Goal: Task Accomplishment & Management: Use online tool/utility

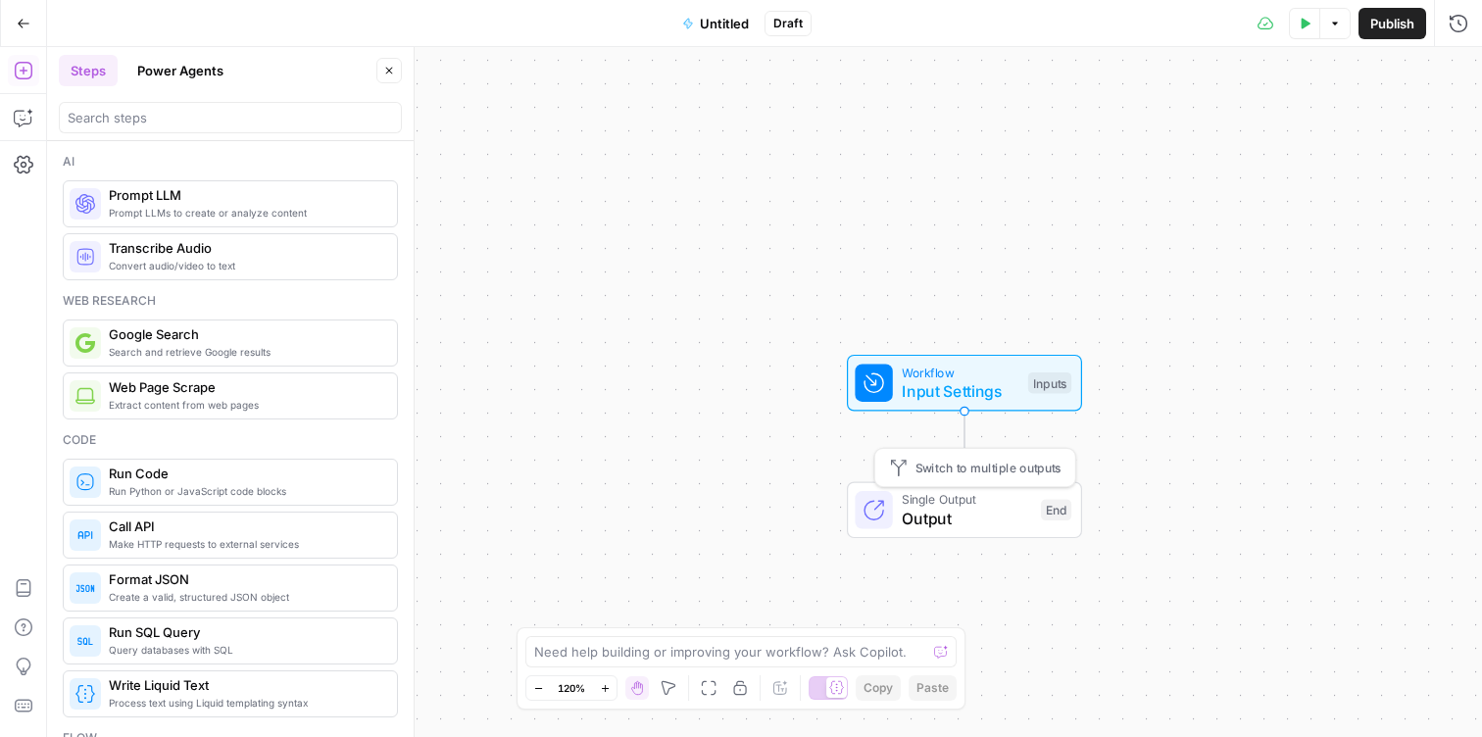
click at [946, 507] on span "Output" at bounding box center [966, 519] width 129 height 24
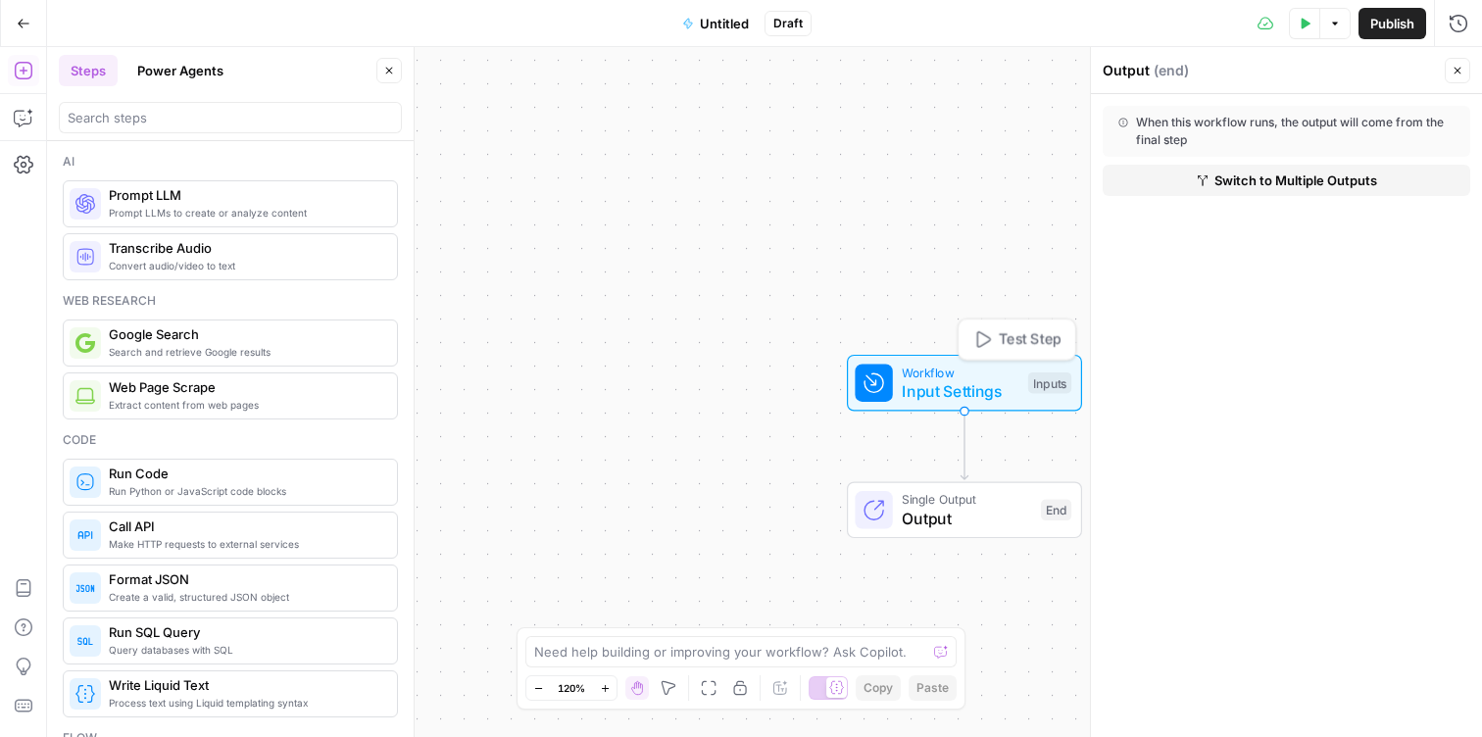
click at [973, 386] on span "Input Settings" at bounding box center [960, 391] width 117 height 24
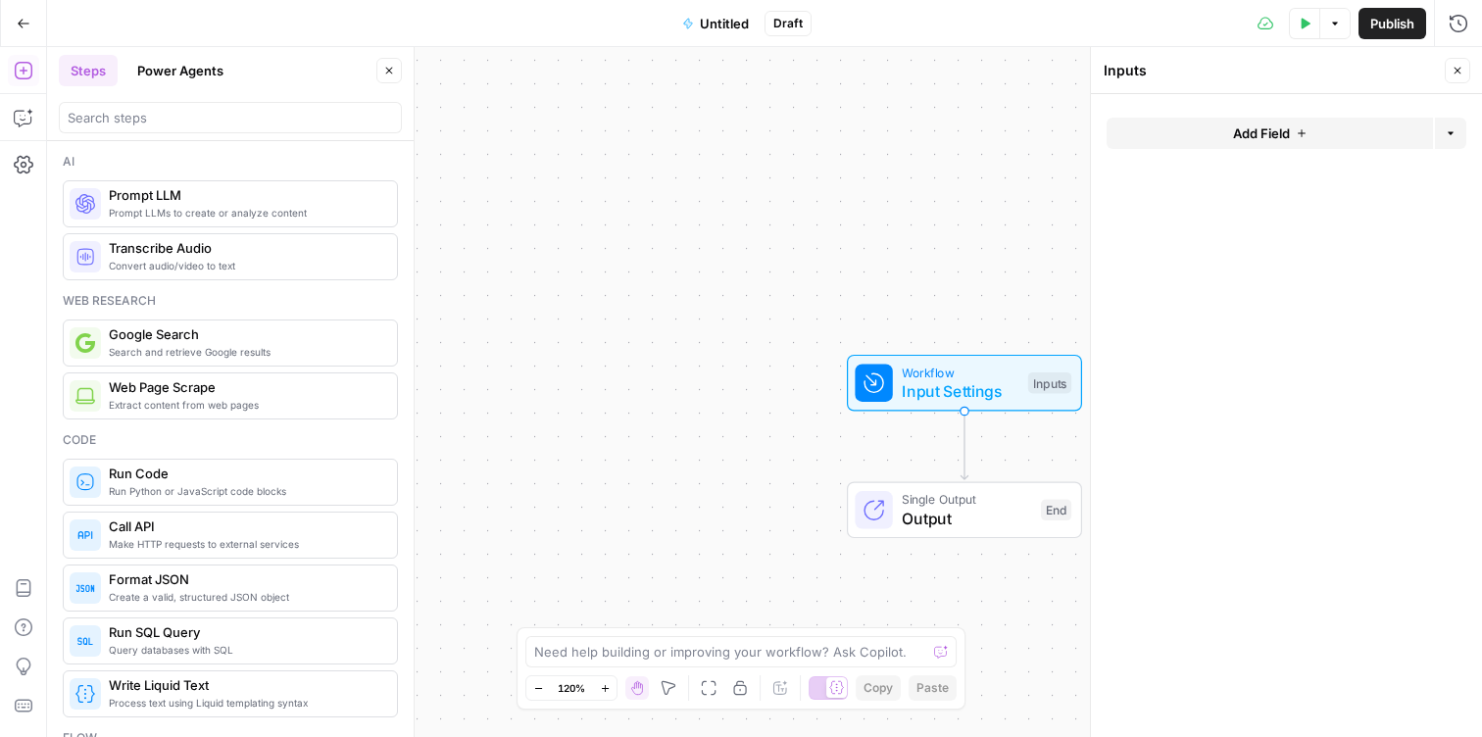
click at [1243, 137] on span "Add Field" at bounding box center [1261, 134] width 57 height 20
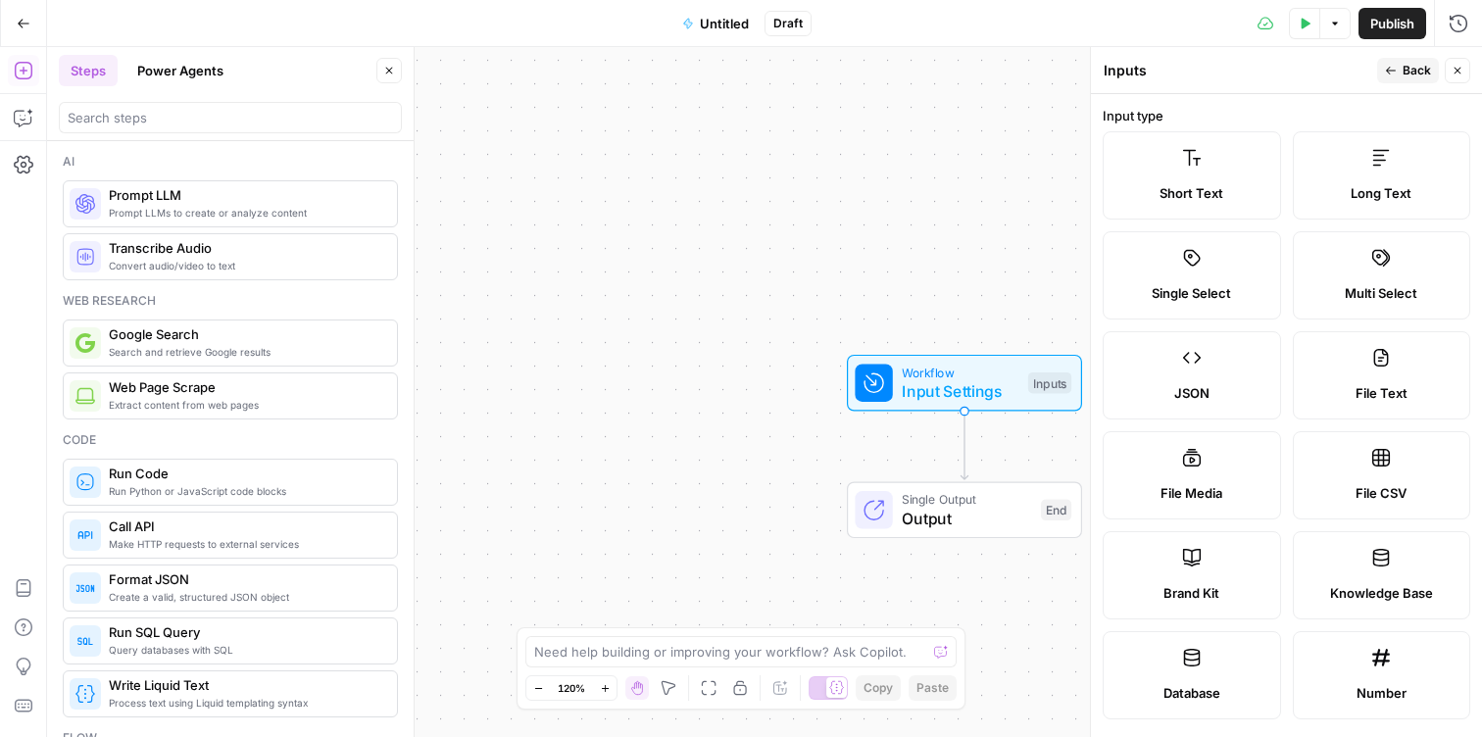
click at [1243, 135] on label "Short Text" at bounding box center [1192, 175] width 178 height 88
click at [1188, 207] on label "Short Text" at bounding box center [1192, 175] width 178 height 88
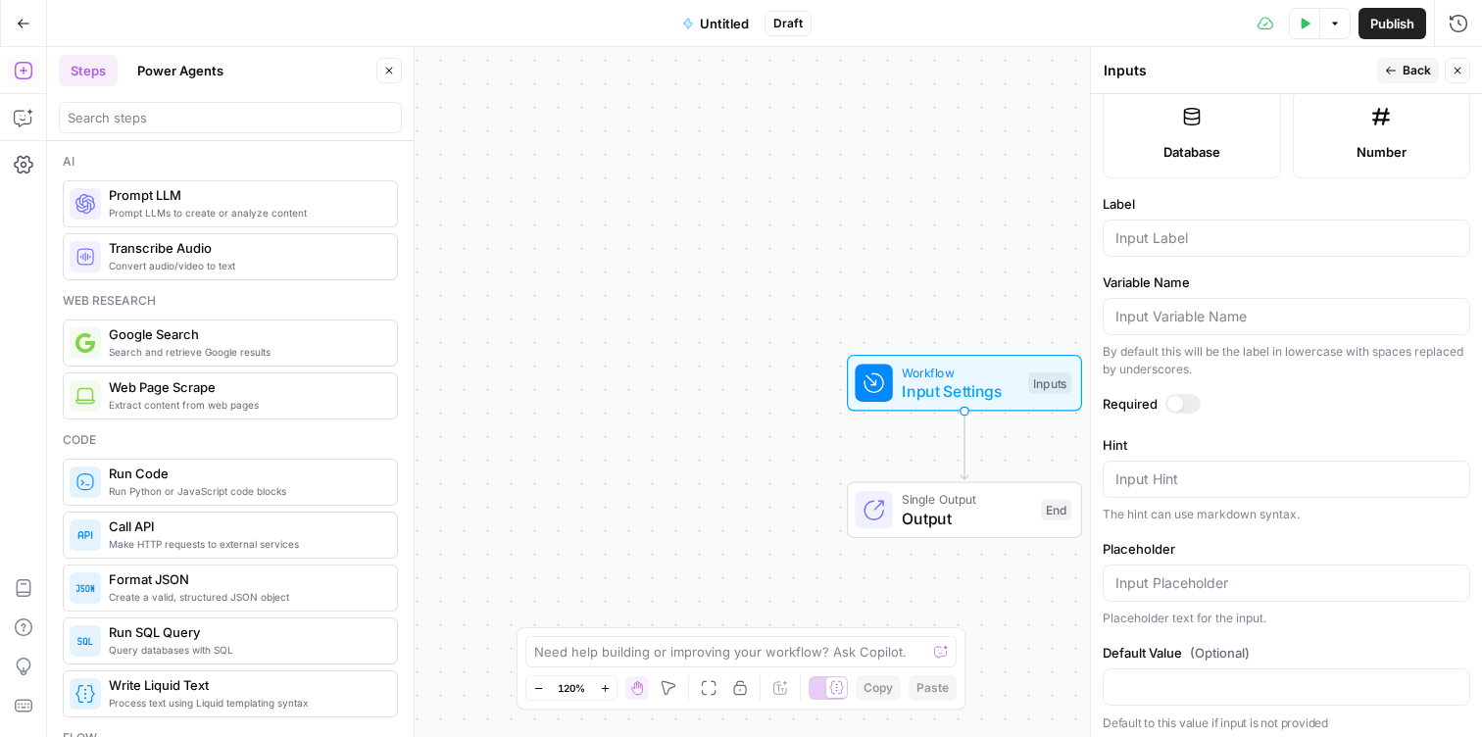
scroll to position [548, 0]
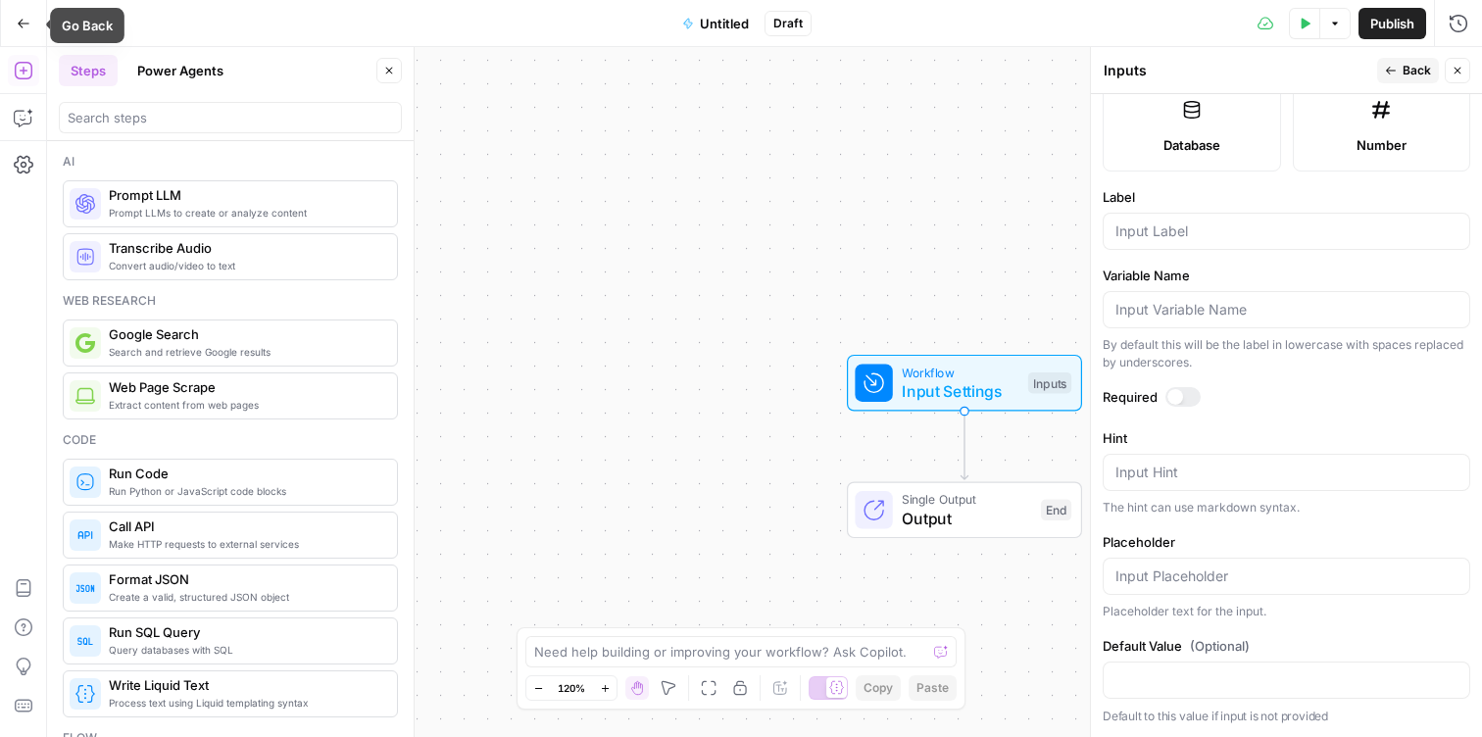
click at [21, 11] on button "Go Back" at bounding box center [23, 23] width 35 height 35
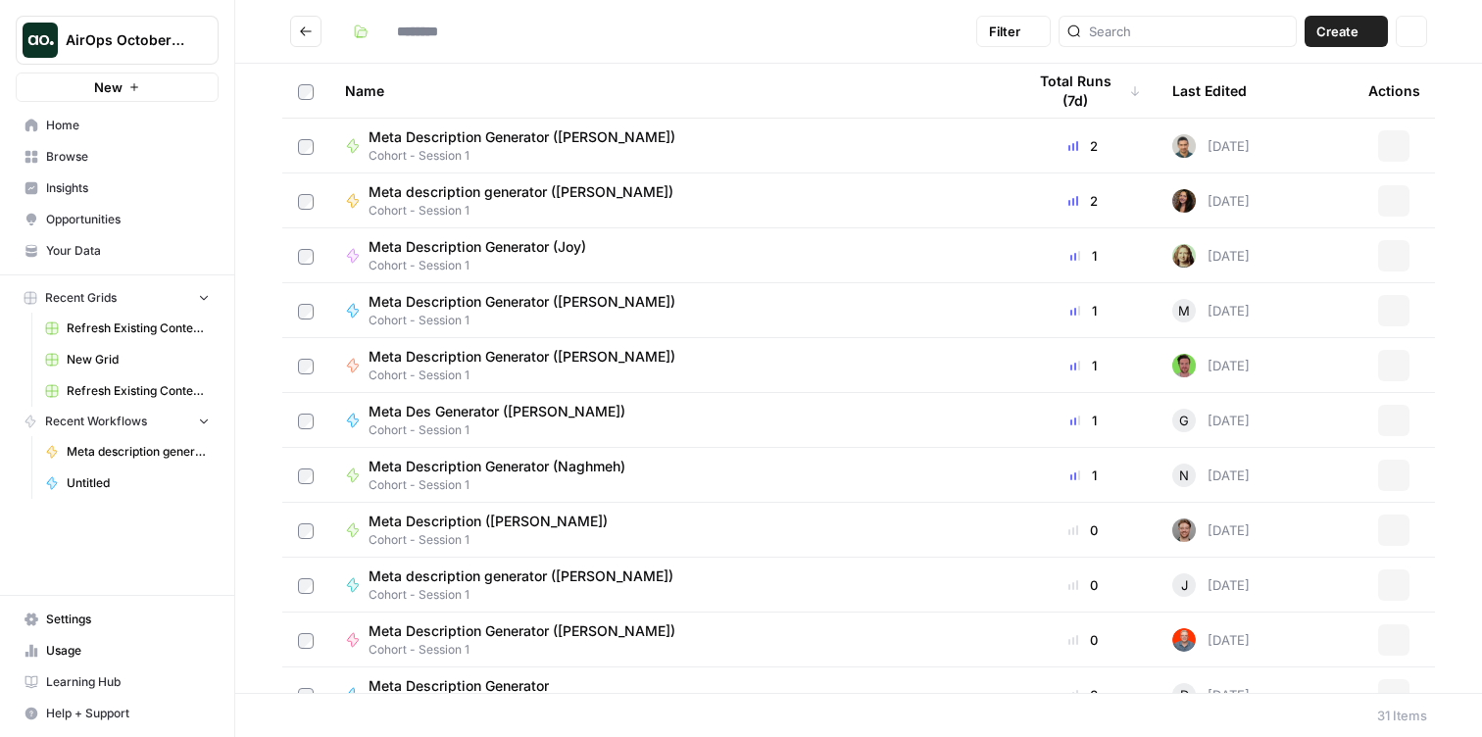
type input "**********"
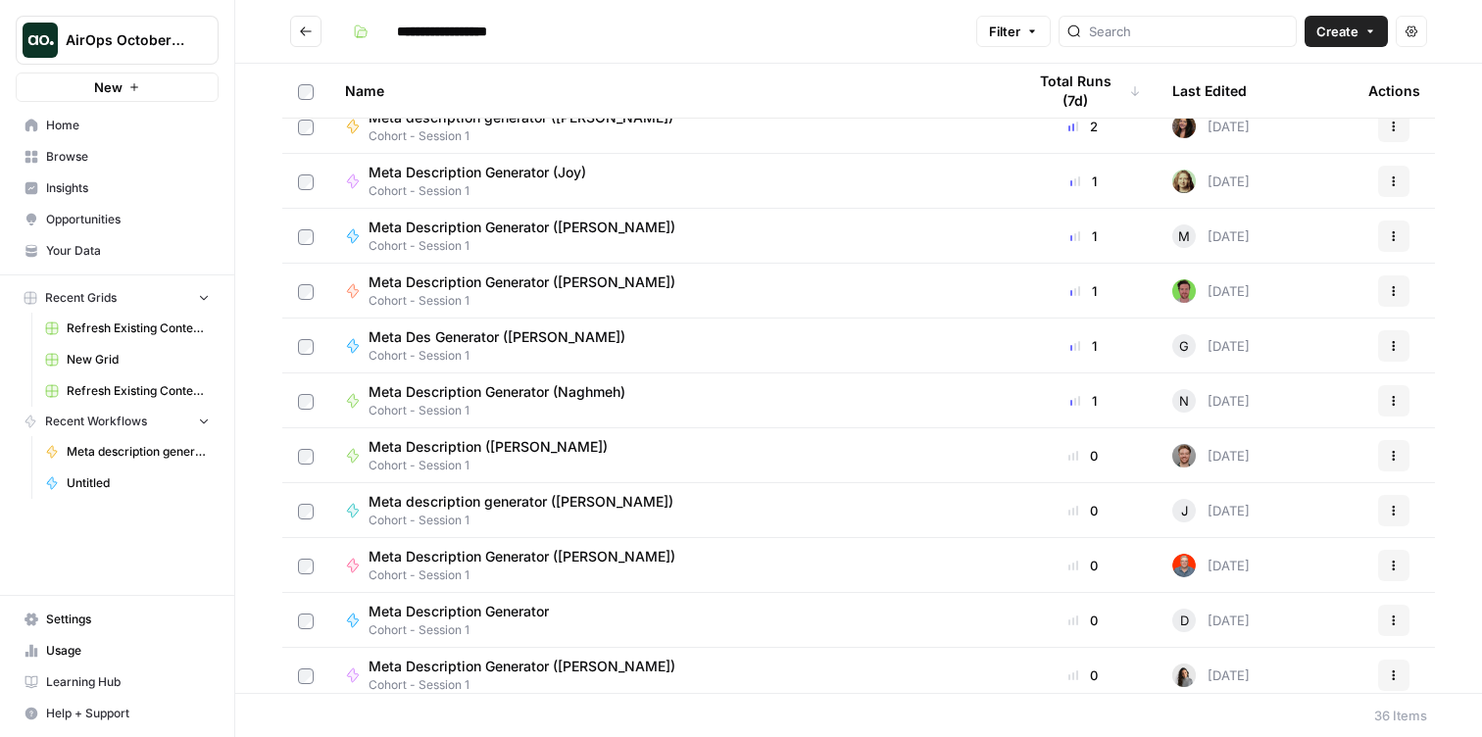
scroll to position [133, 0]
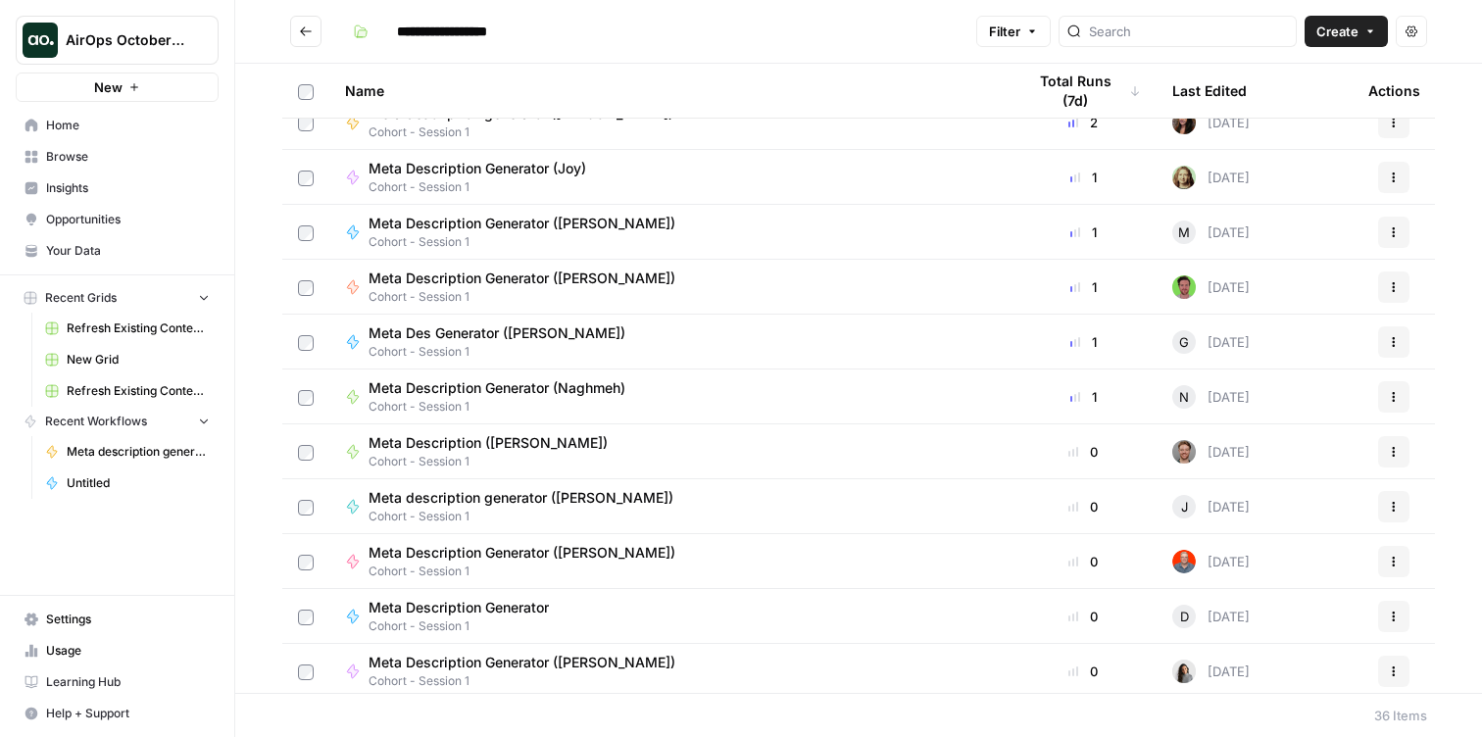
click at [124, 51] on button "AirOps October Cohort" at bounding box center [117, 40] width 203 height 49
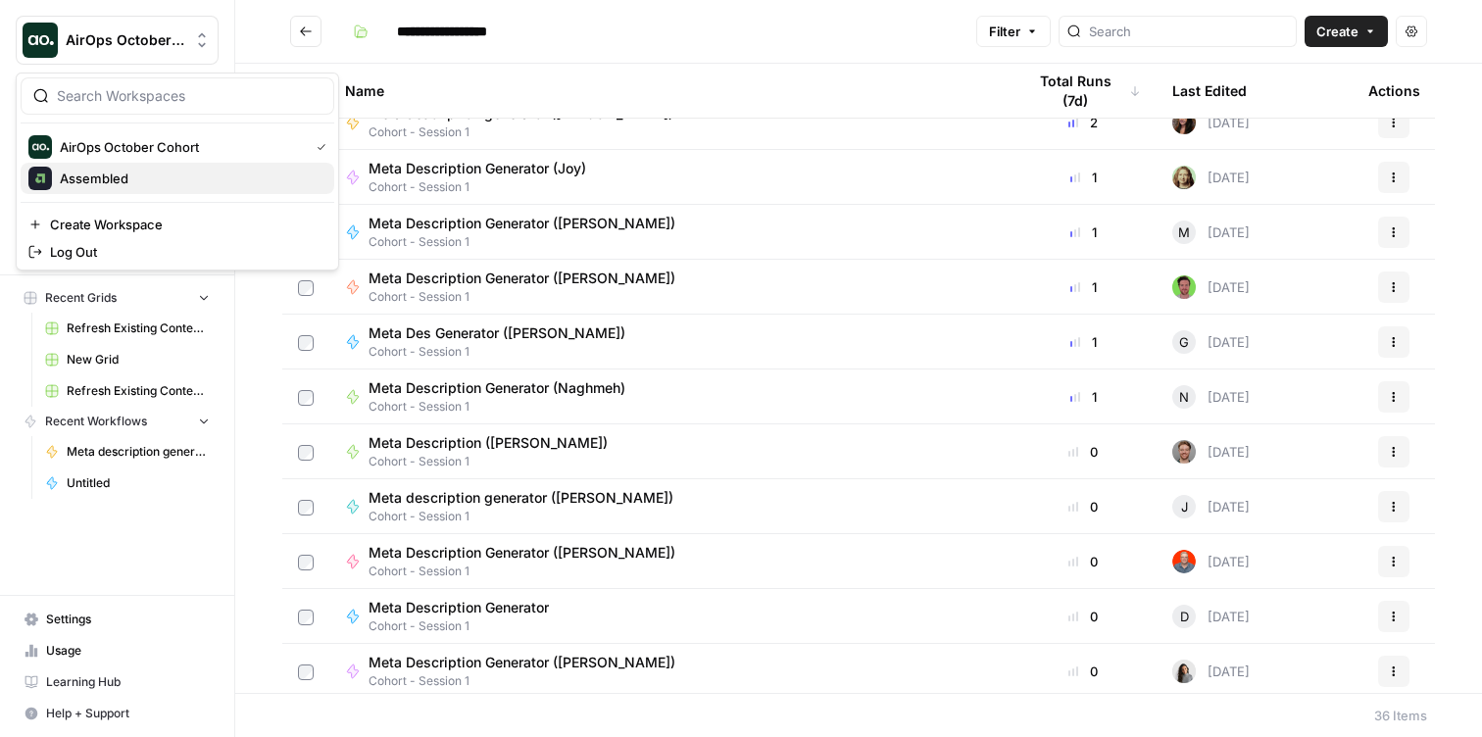
click at [118, 183] on span "Assembled" at bounding box center [189, 179] width 259 height 20
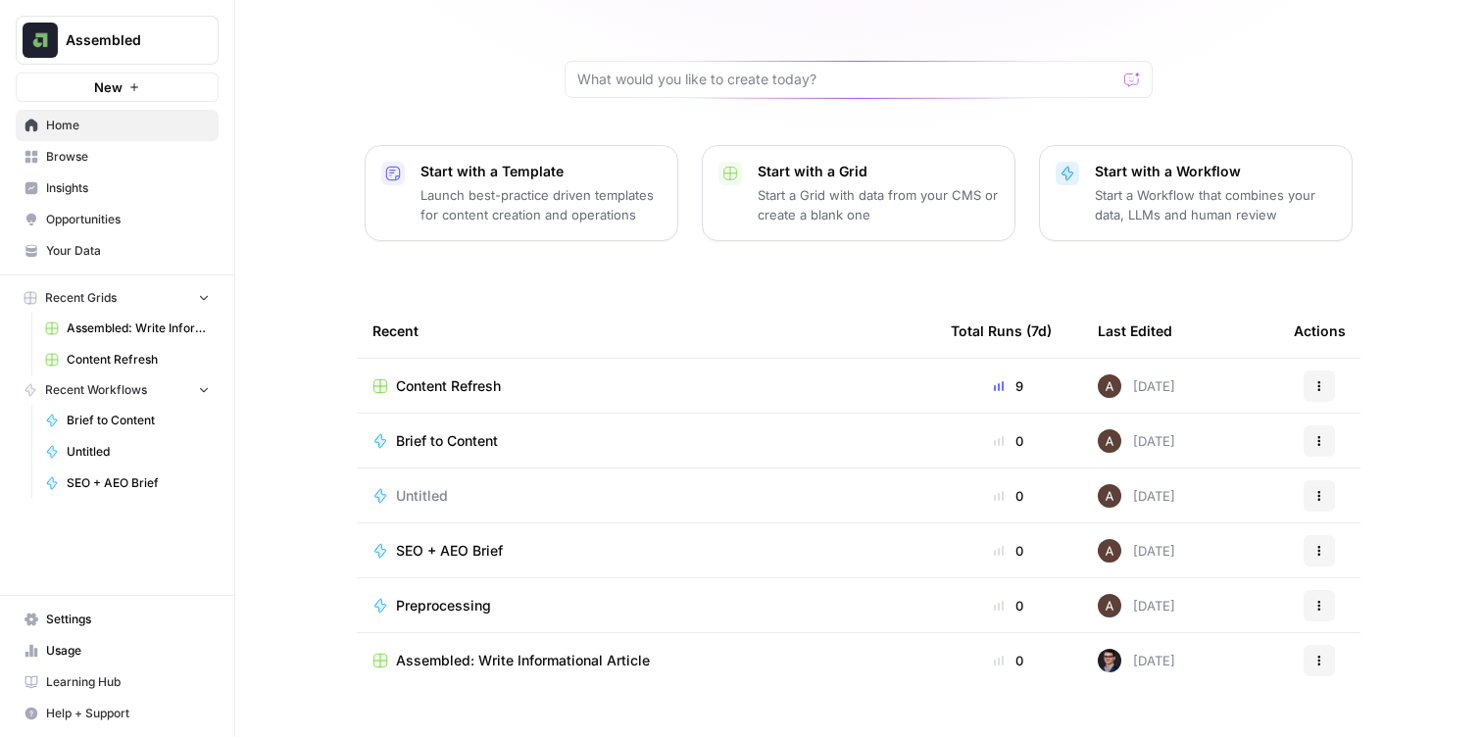
scroll to position [165, 0]
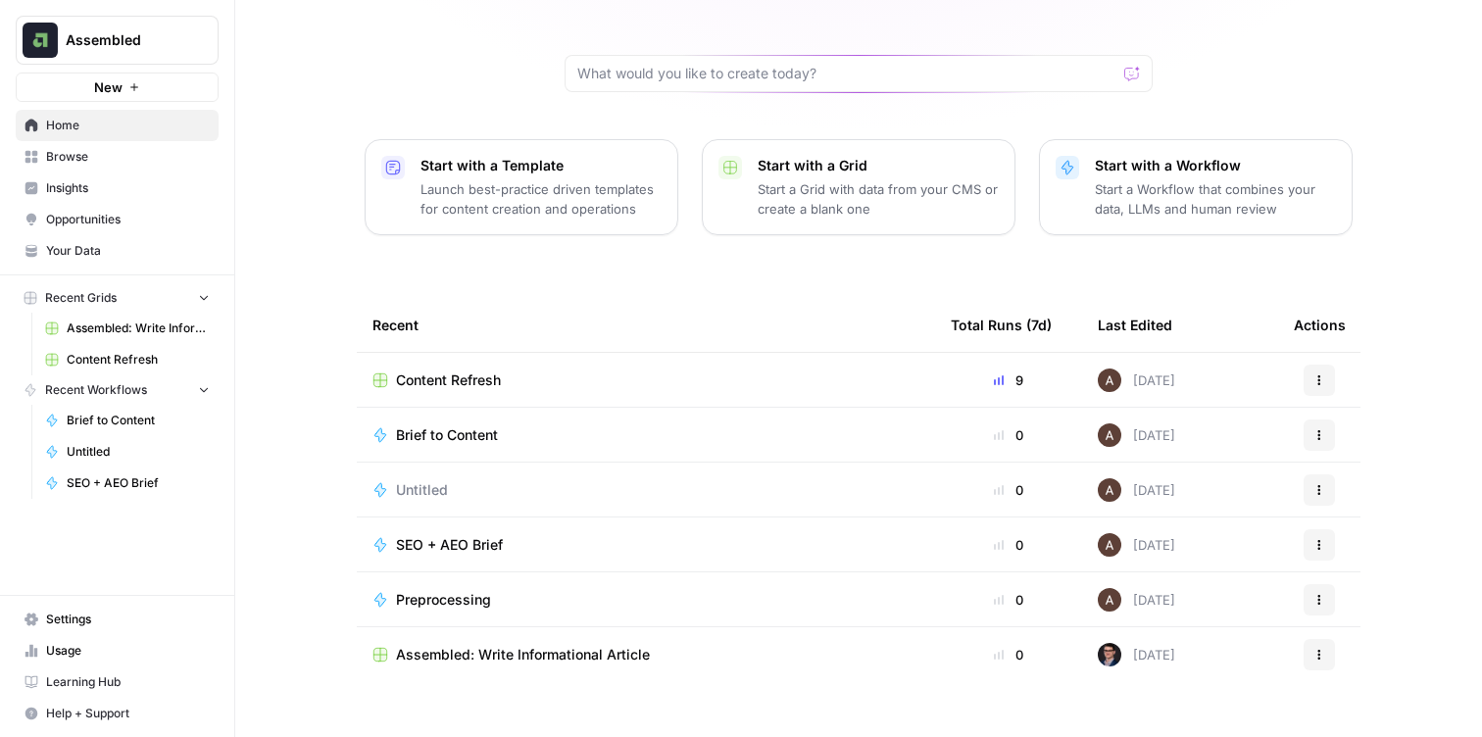
click at [169, 88] on button "New" at bounding box center [117, 87] width 203 height 29
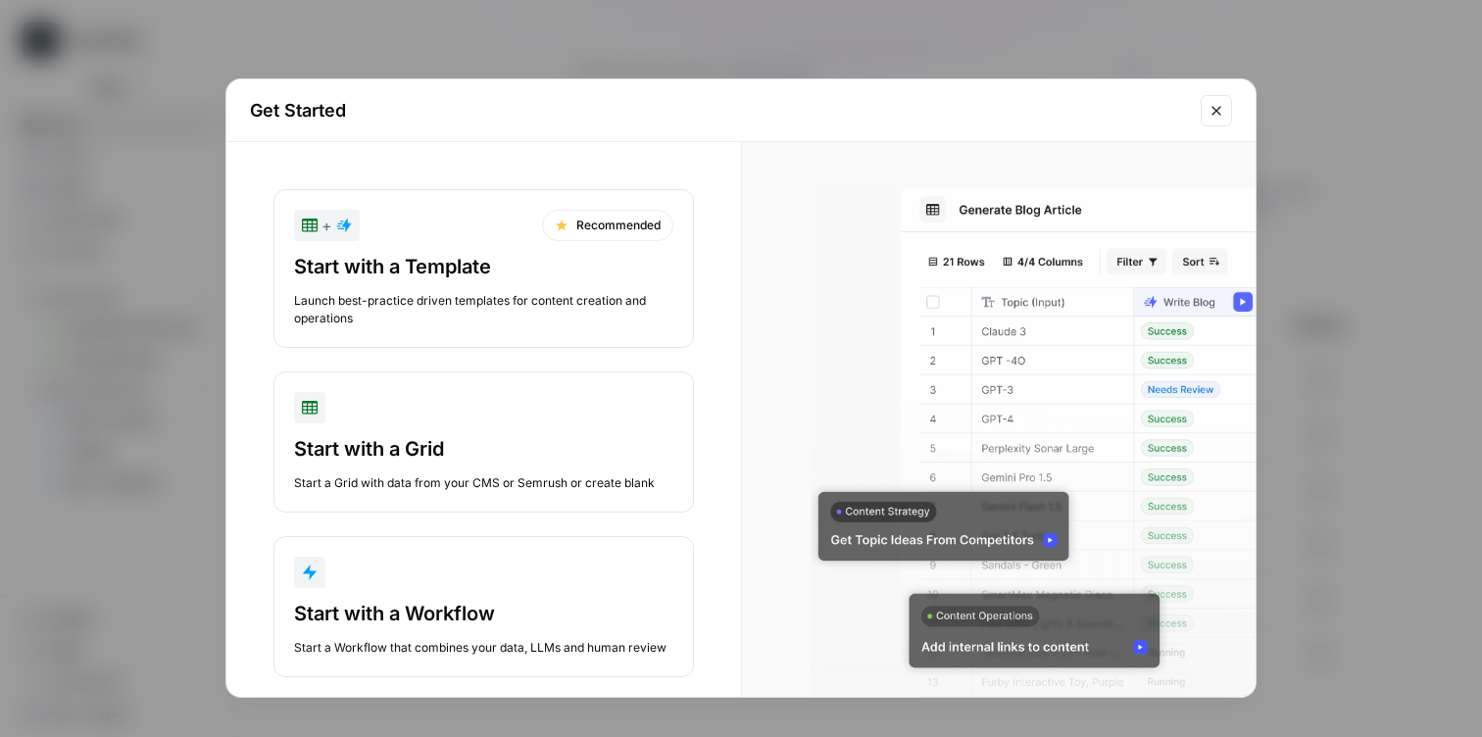
click at [444, 286] on div "Start with a Template Launch best-practice driven templates for content creatio…" at bounding box center [483, 290] width 379 height 75
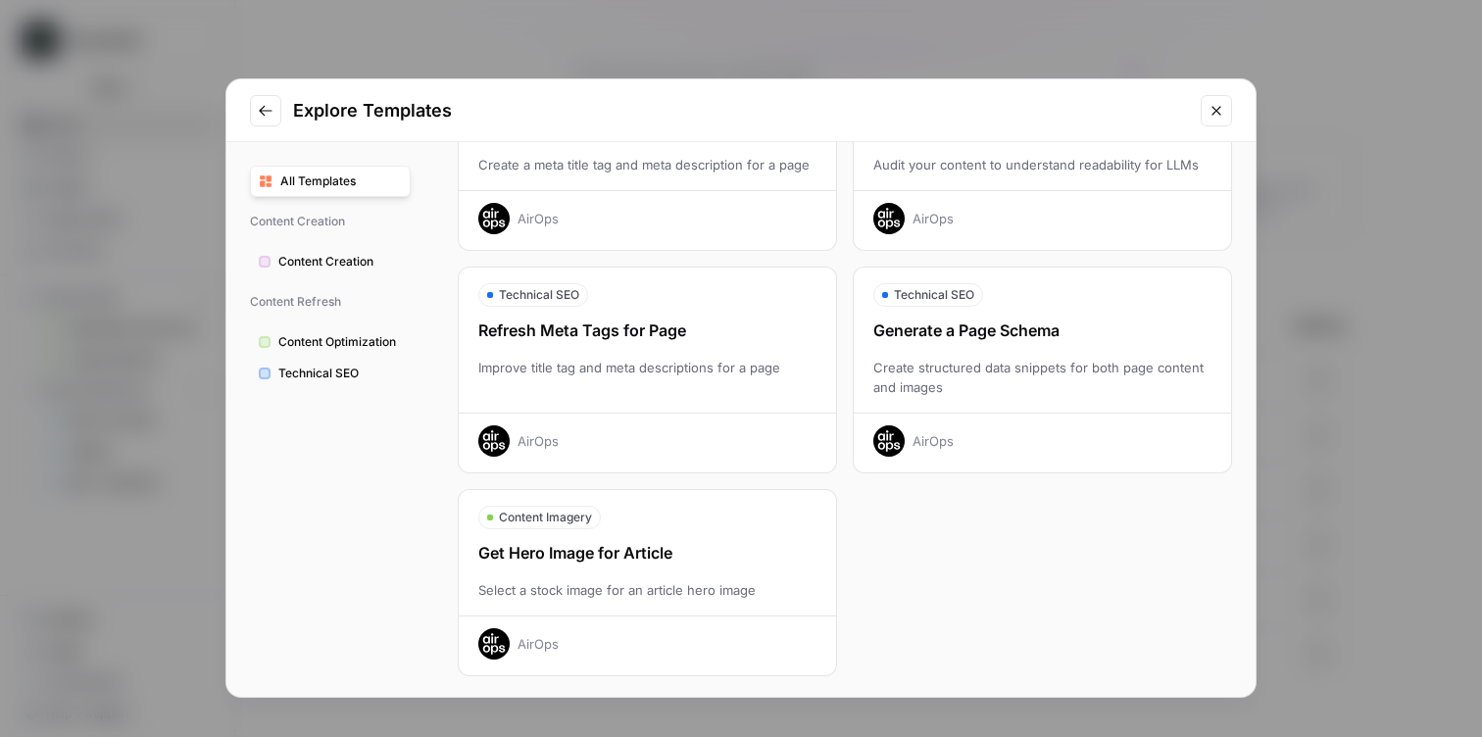
scroll to position [605, 0]
click at [303, 373] on span "Technical SEO" at bounding box center [340, 374] width 124 height 18
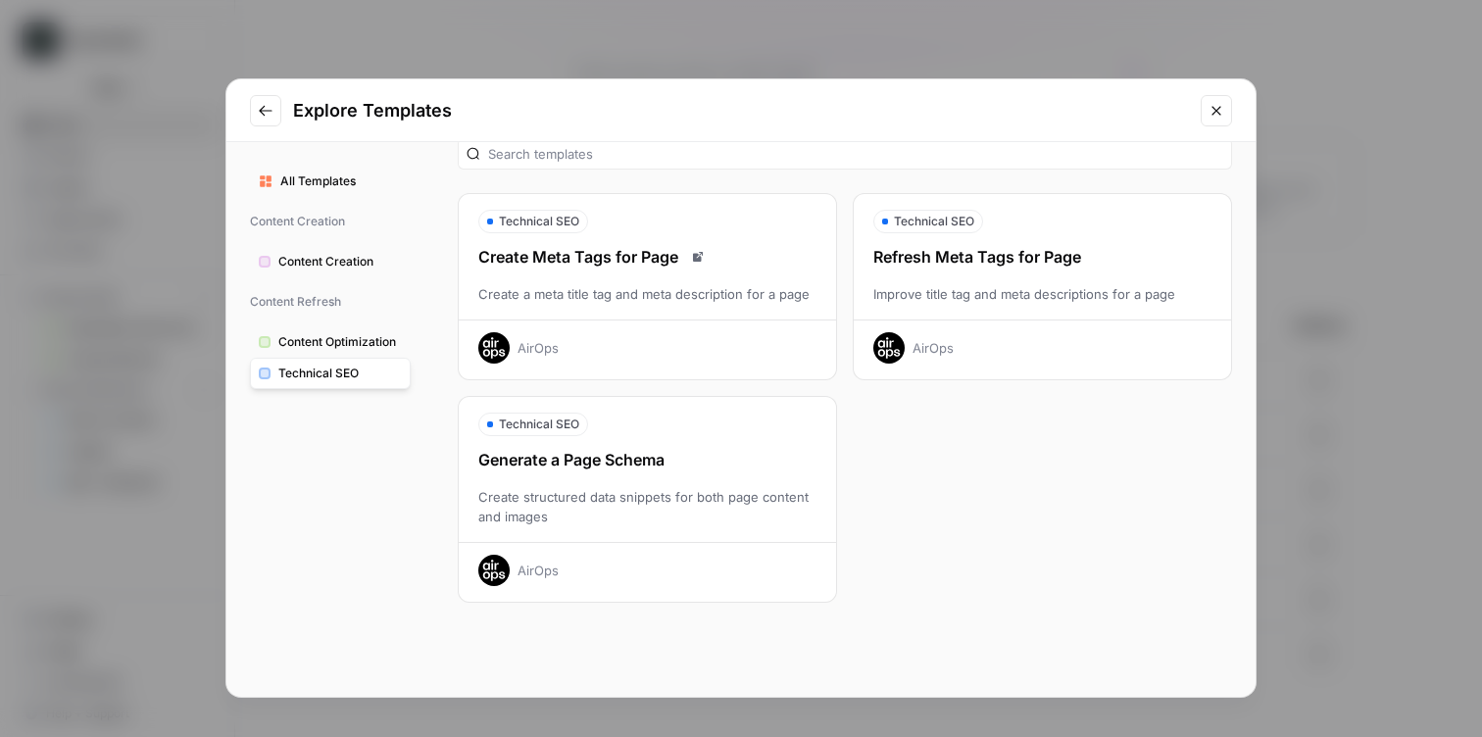
scroll to position [27, 0]
click at [1220, 112] on icon "Close modal" at bounding box center [1217, 111] width 16 height 16
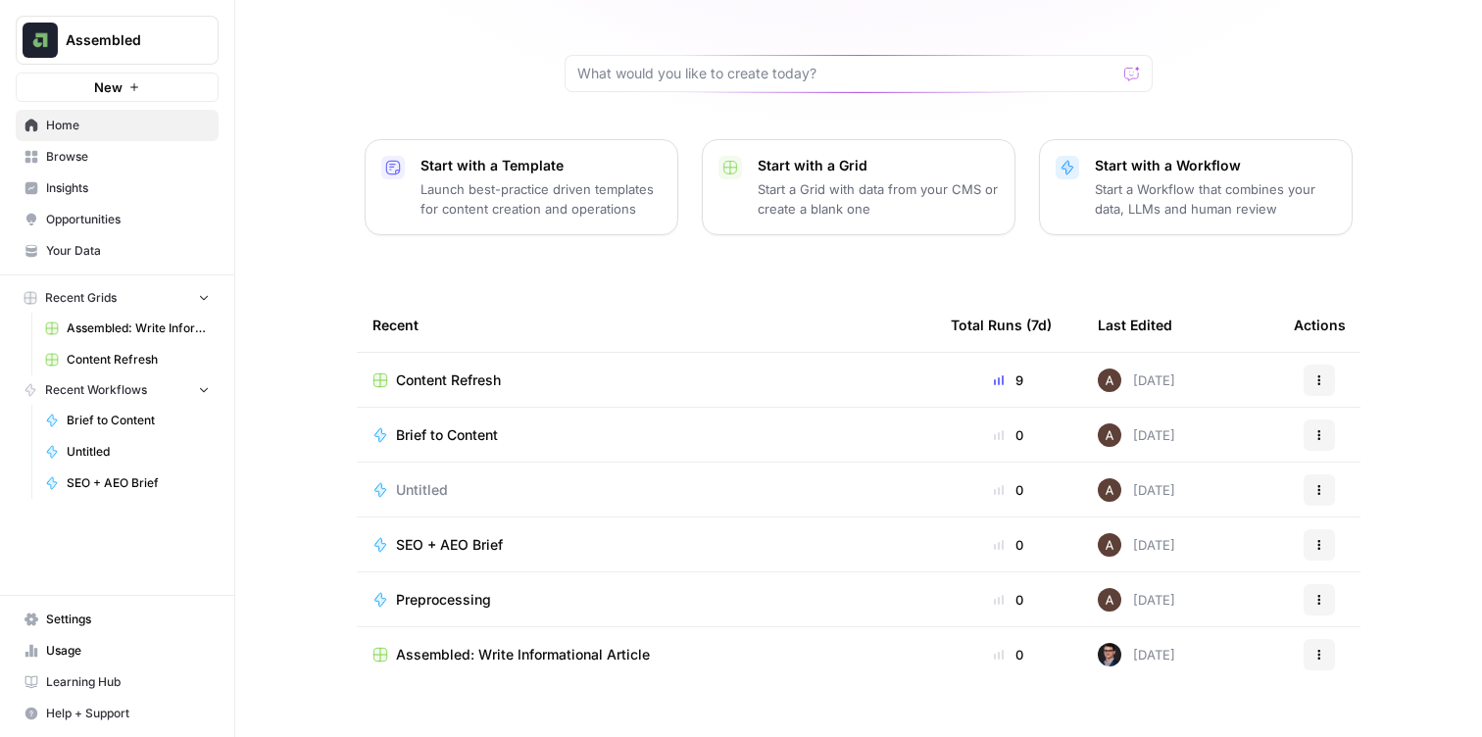
click at [146, 91] on button "New" at bounding box center [117, 87] width 203 height 29
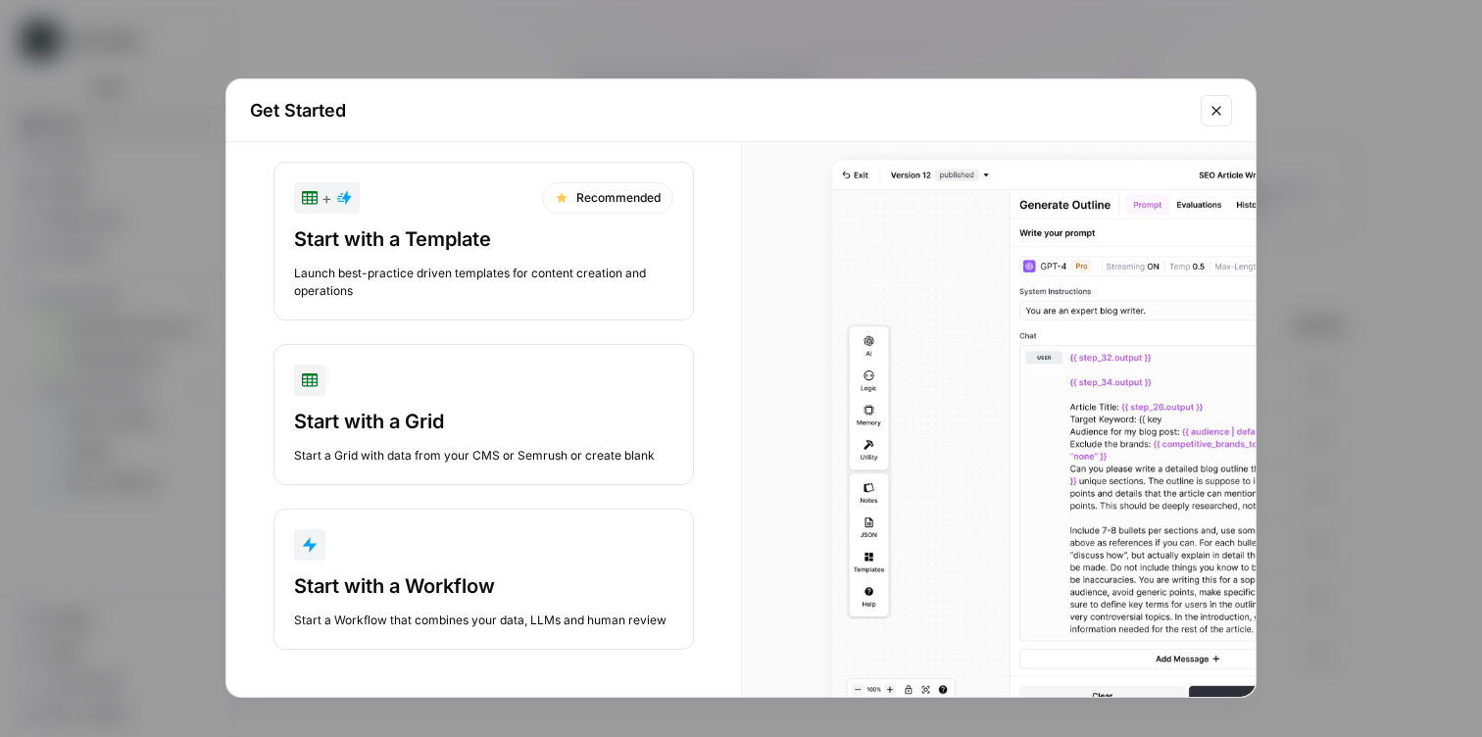
click at [373, 625] on div "Start a Workflow that combines your data, LLMs and human review" at bounding box center [483, 621] width 379 height 18
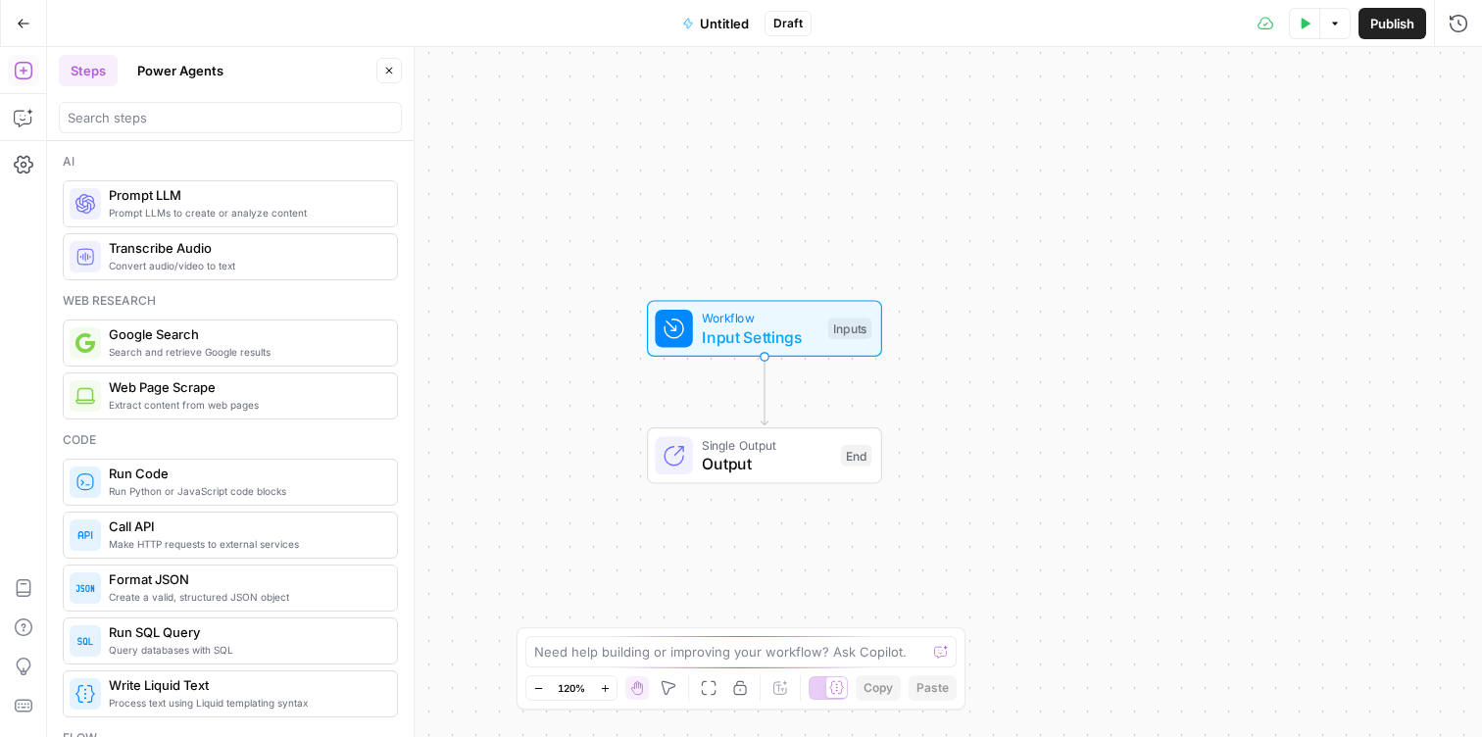
click at [25, 24] on icon "button" at bounding box center [24, 24] width 14 height 14
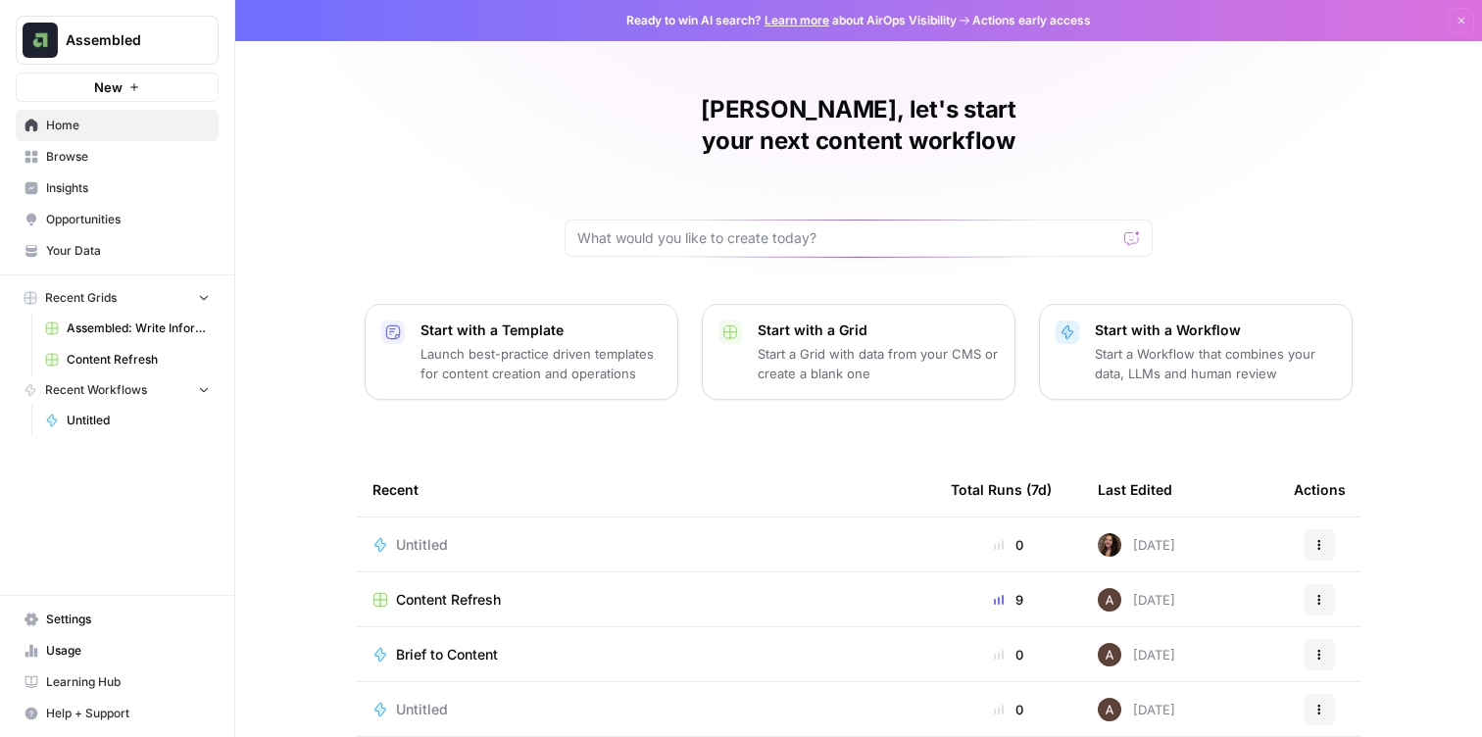
click at [64, 663] on link "Usage" at bounding box center [117, 650] width 203 height 31
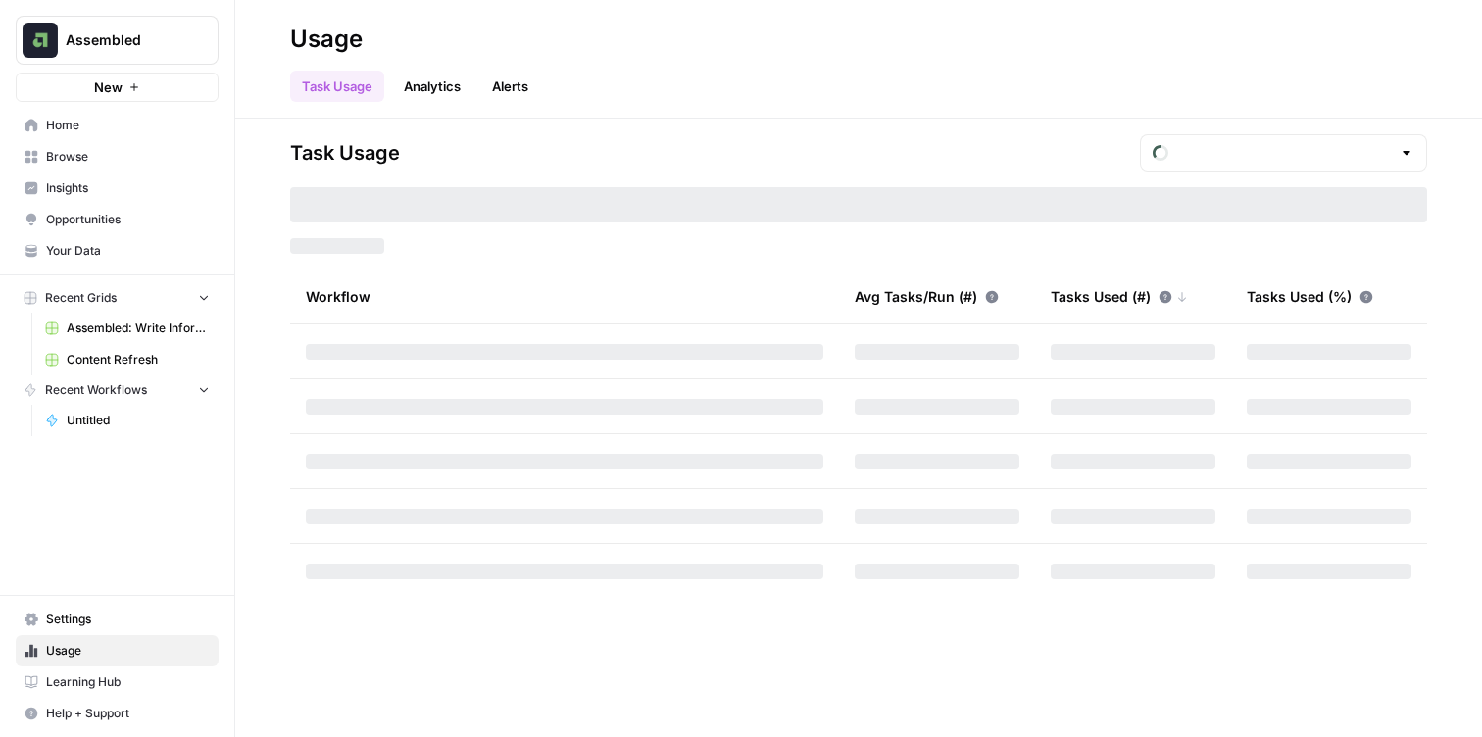
type input "October Tasks"
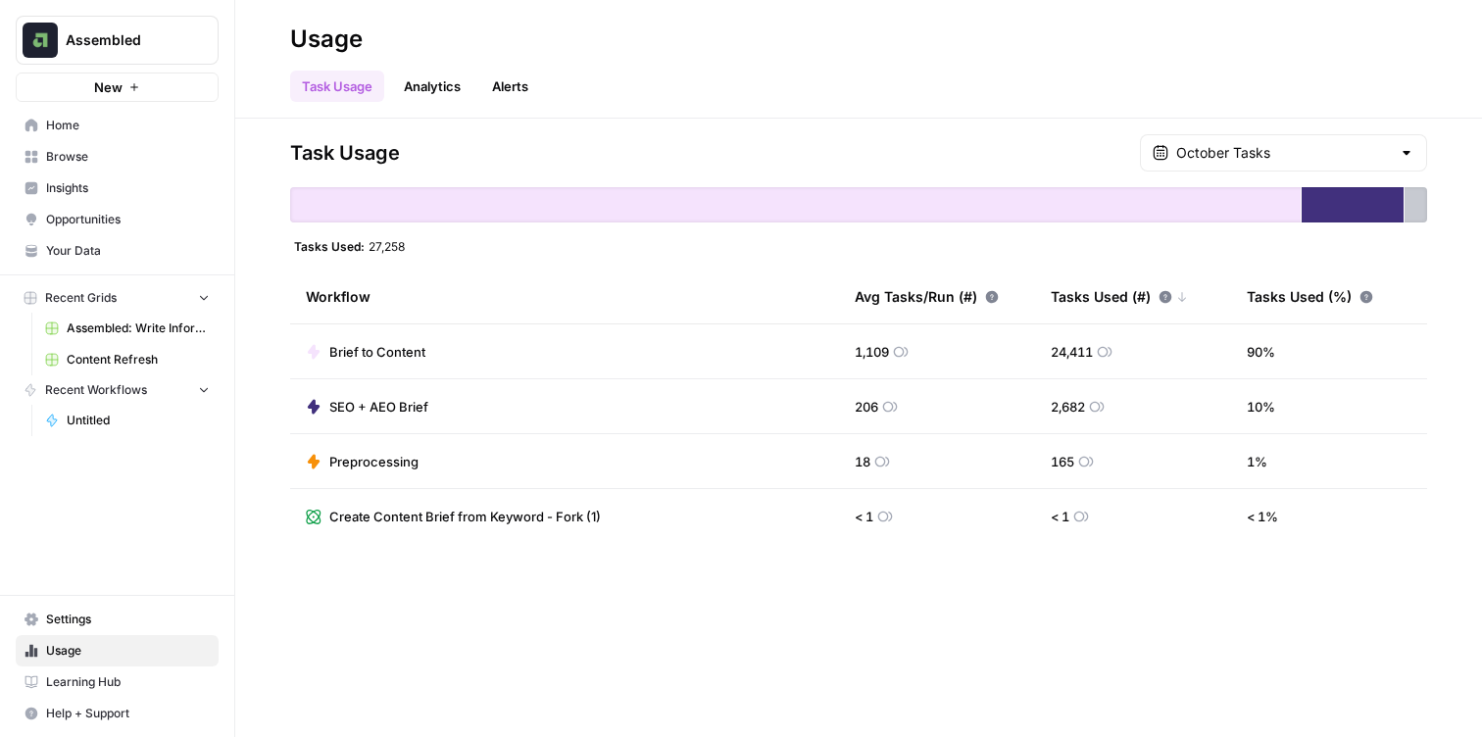
click at [424, 90] on link "Analytics" at bounding box center [432, 86] width 80 height 31
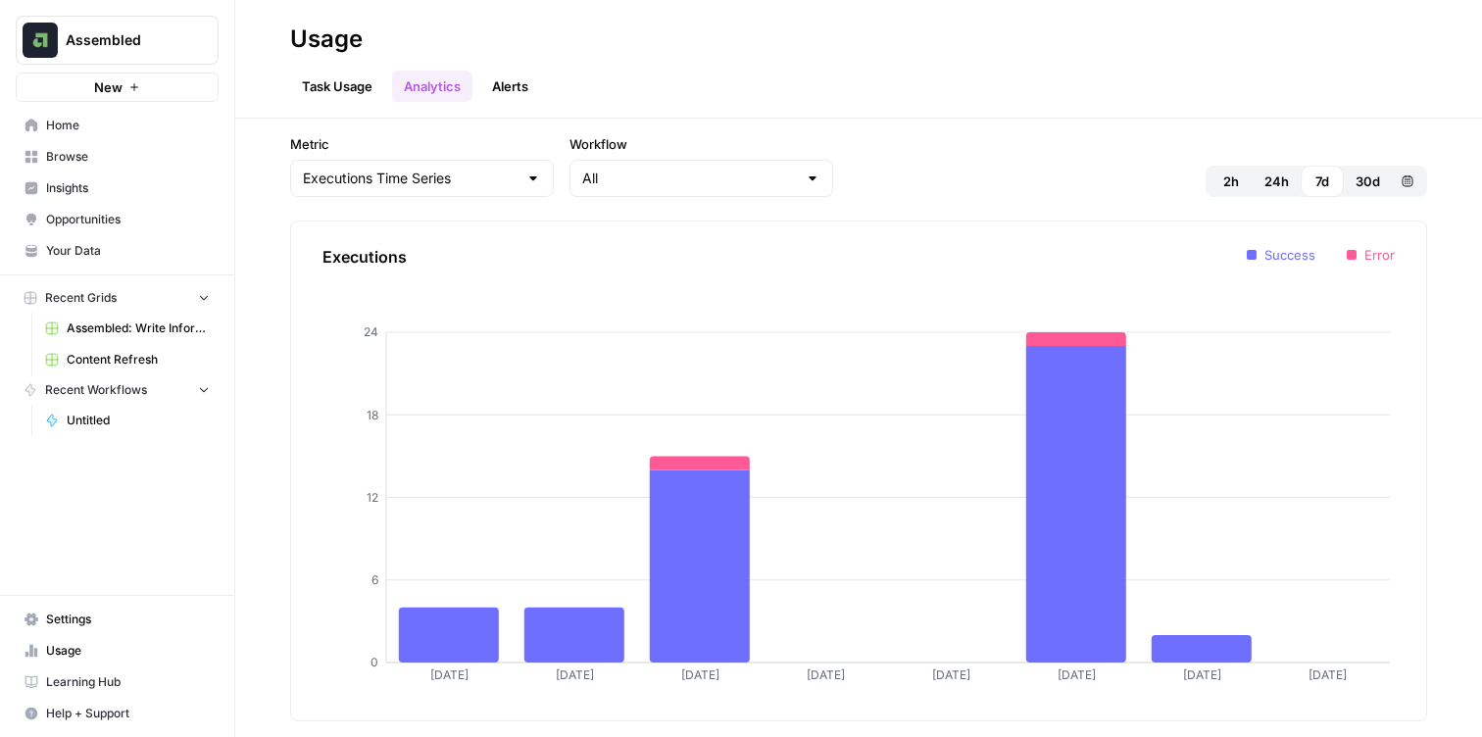
click at [517, 78] on link "Alerts" at bounding box center [510, 86] width 60 height 31
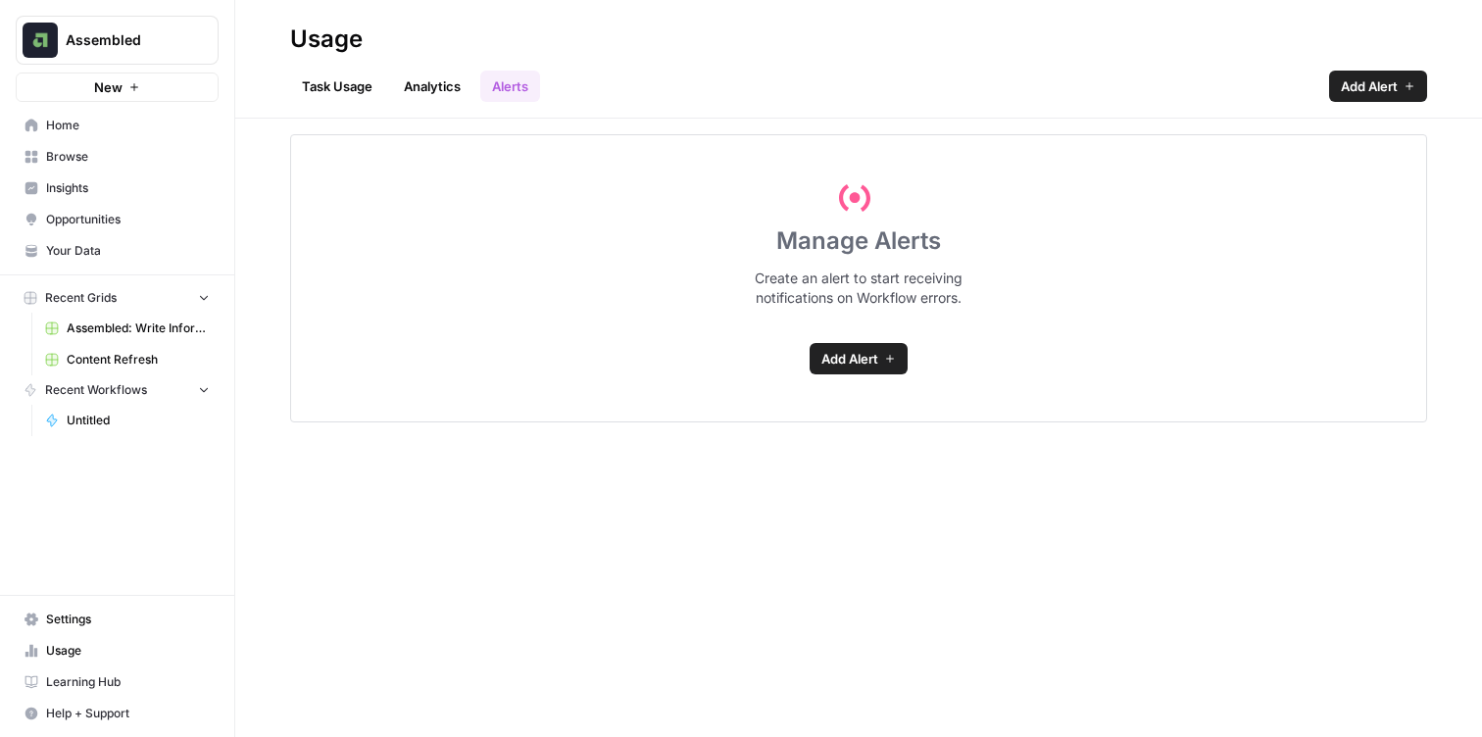
click at [432, 88] on link "Analytics" at bounding box center [432, 86] width 80 height 31
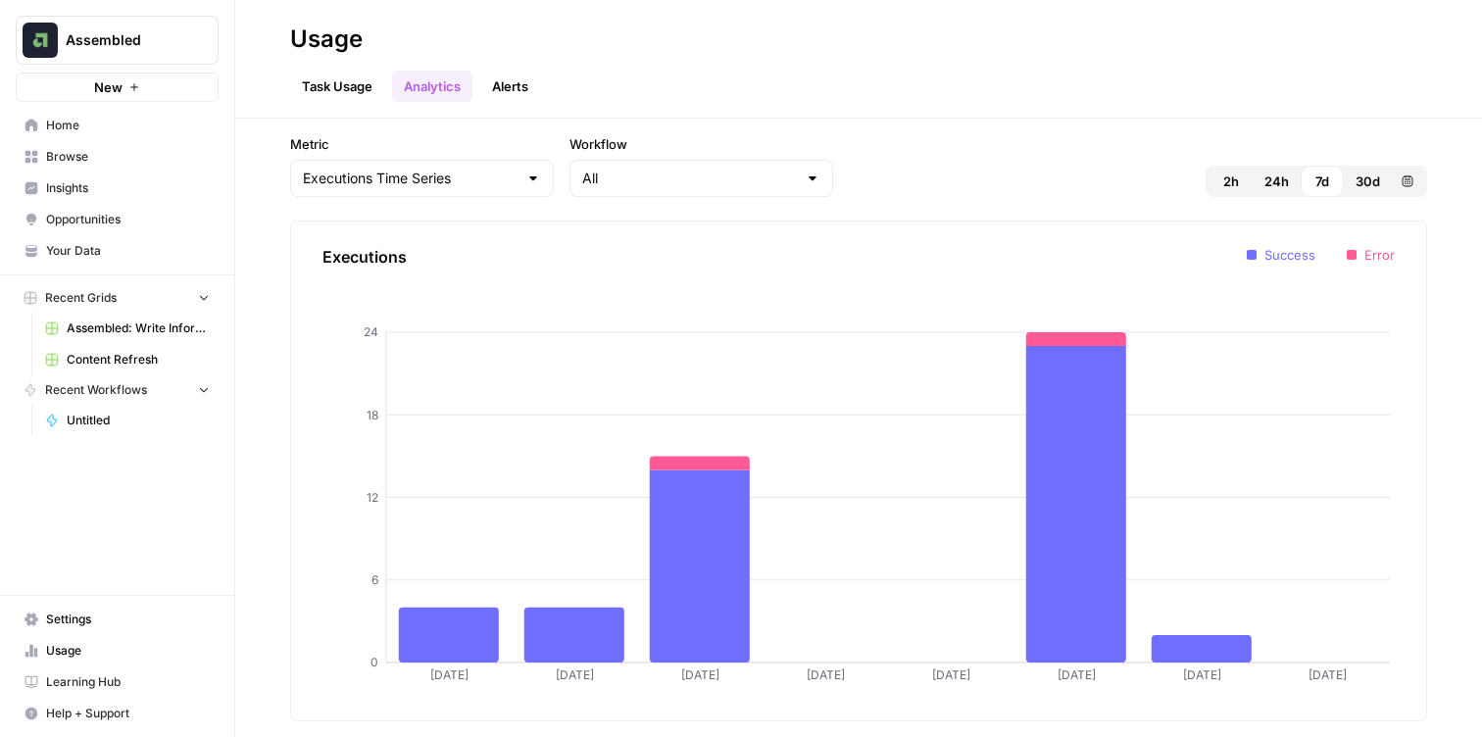
click at [89, 215] on span "Opportunities" at bounding box center [128, 220] width 164 height 18
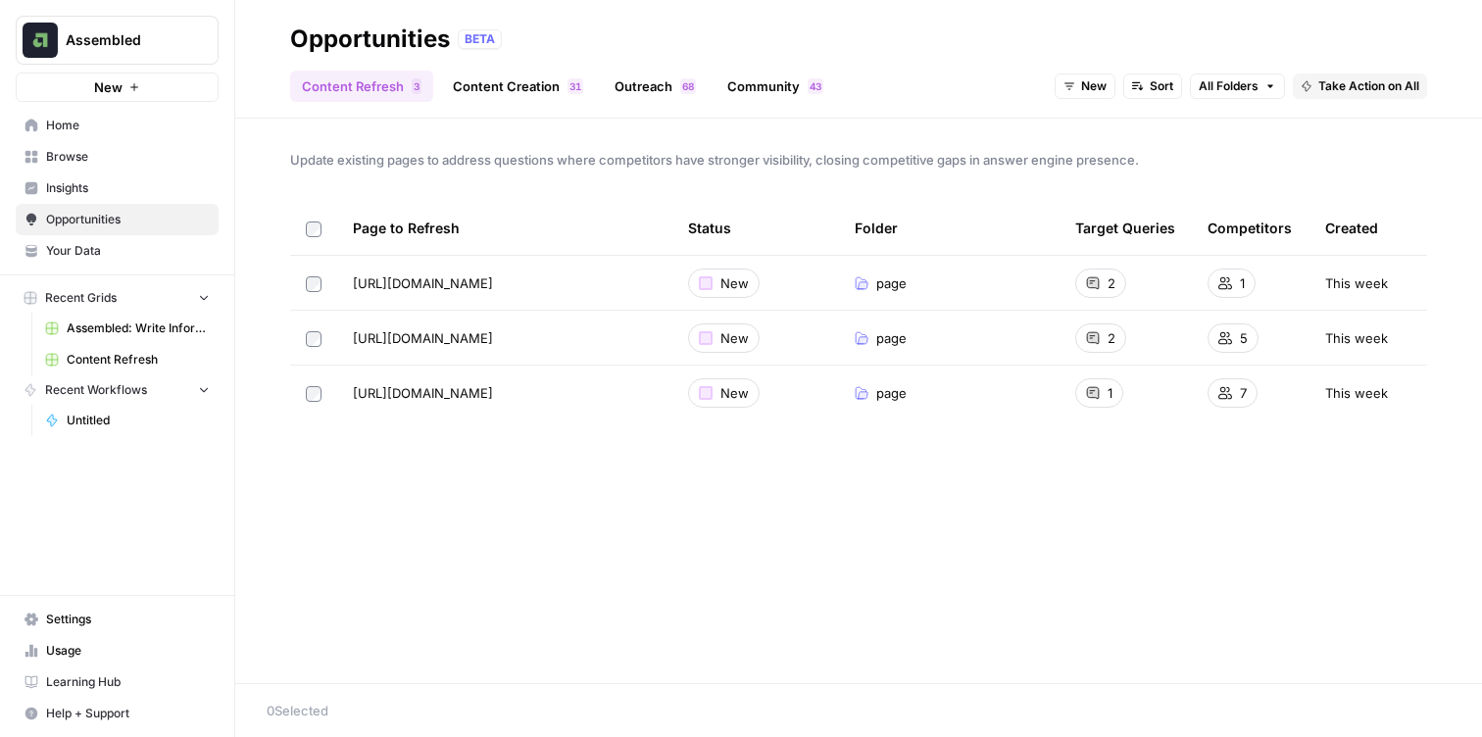
click at [87, 188] on span "Insights" at bounding box center [128, 188] width 164 height 18
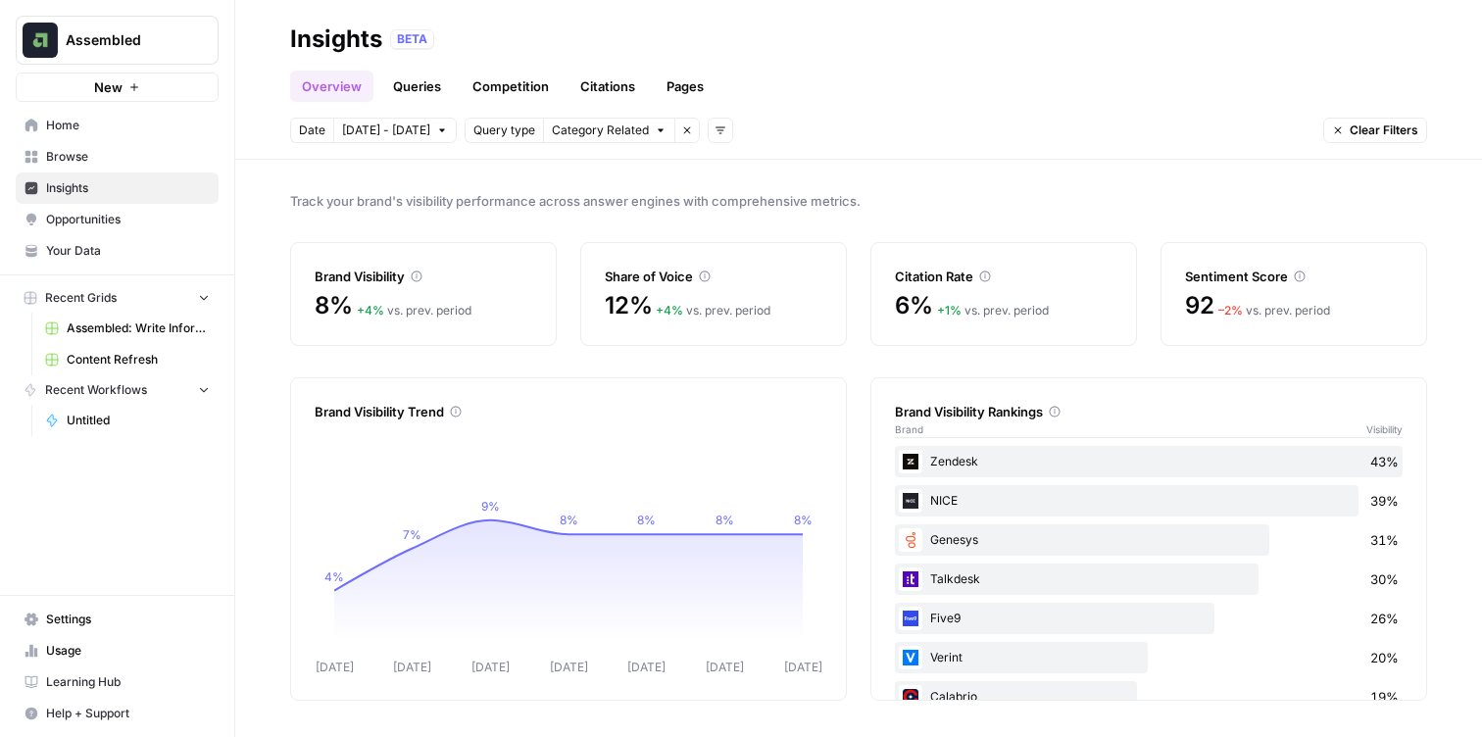
click at [422, 83] on link "Queries" at bounding box center [417, 86] width 72 height 31
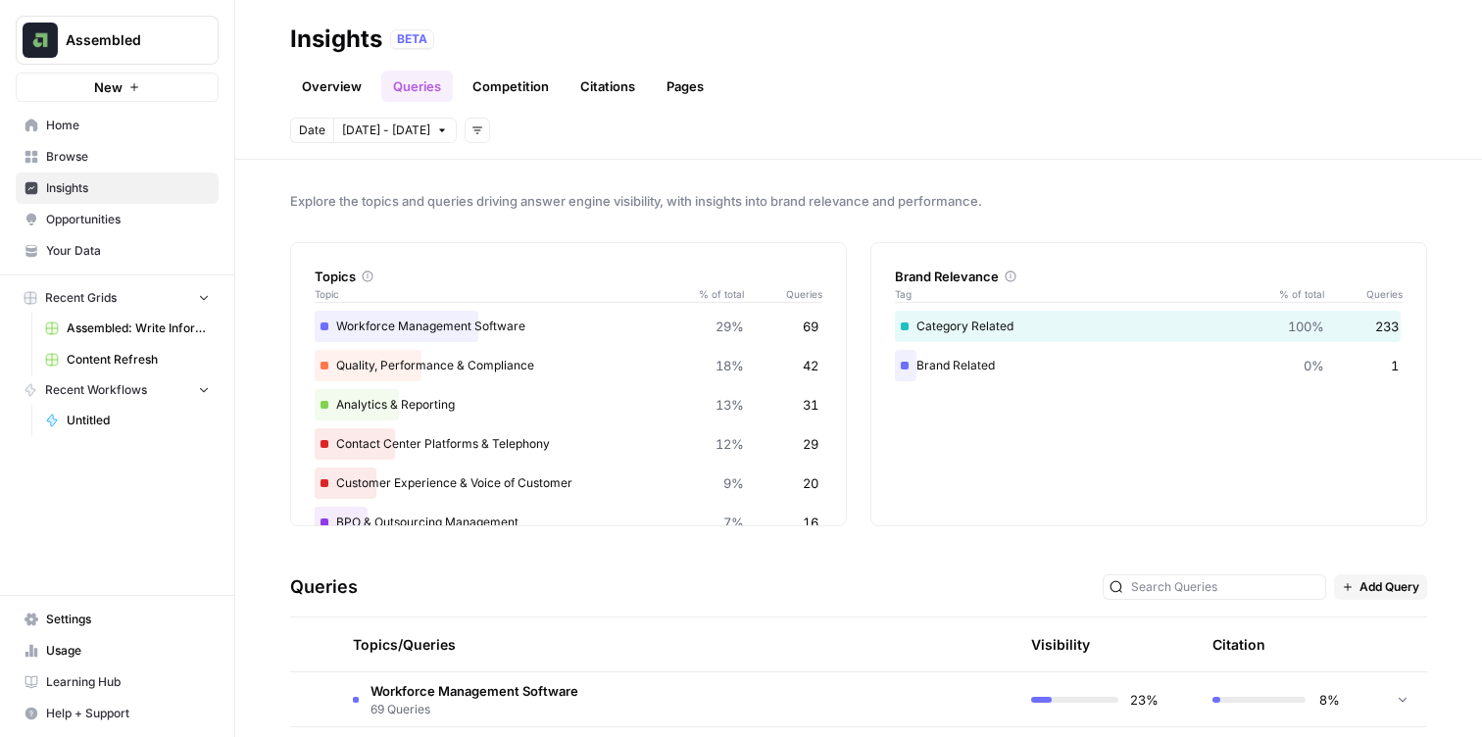
click at [518, 327] on div "Workforce Management Software 29% 69" at bounding box center [569, 326] width 508 height 31
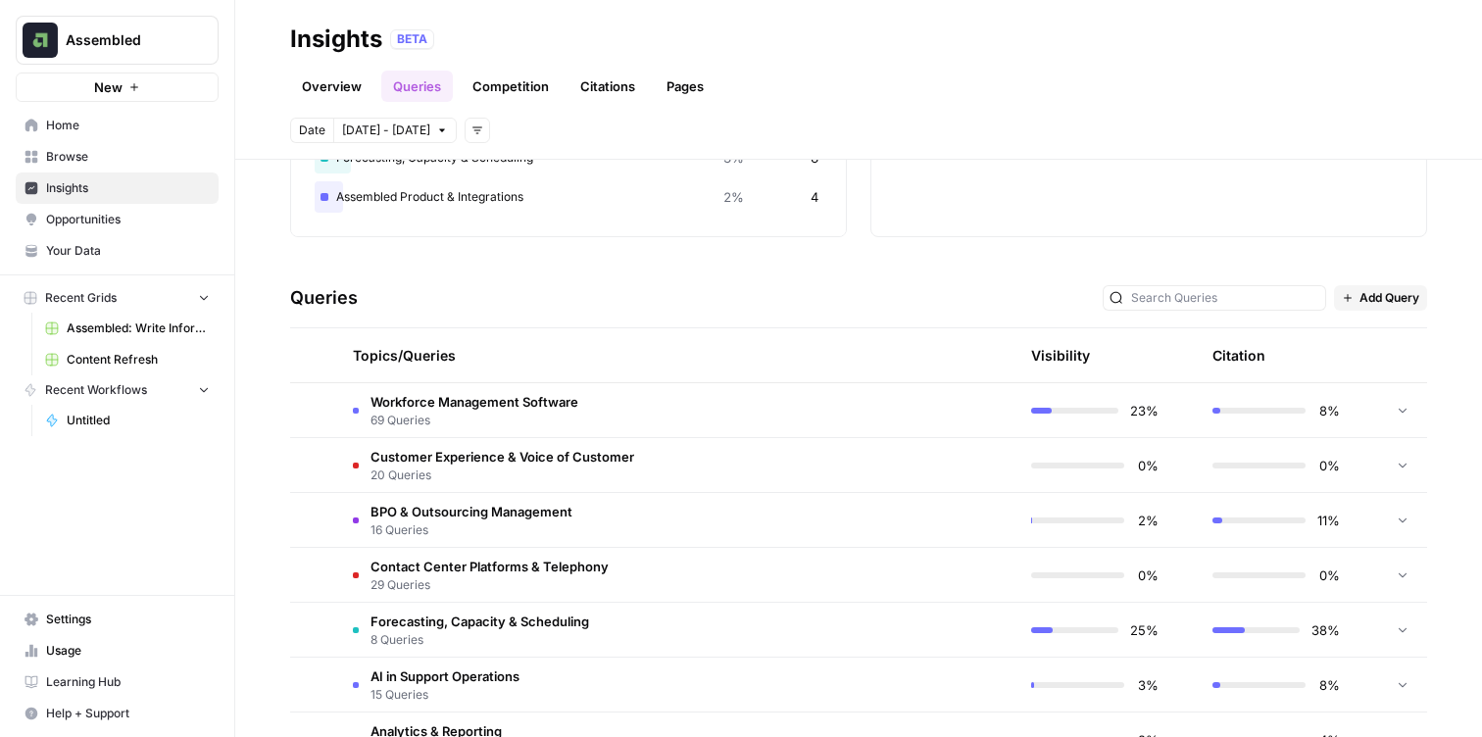
scroll to position [293, 0]
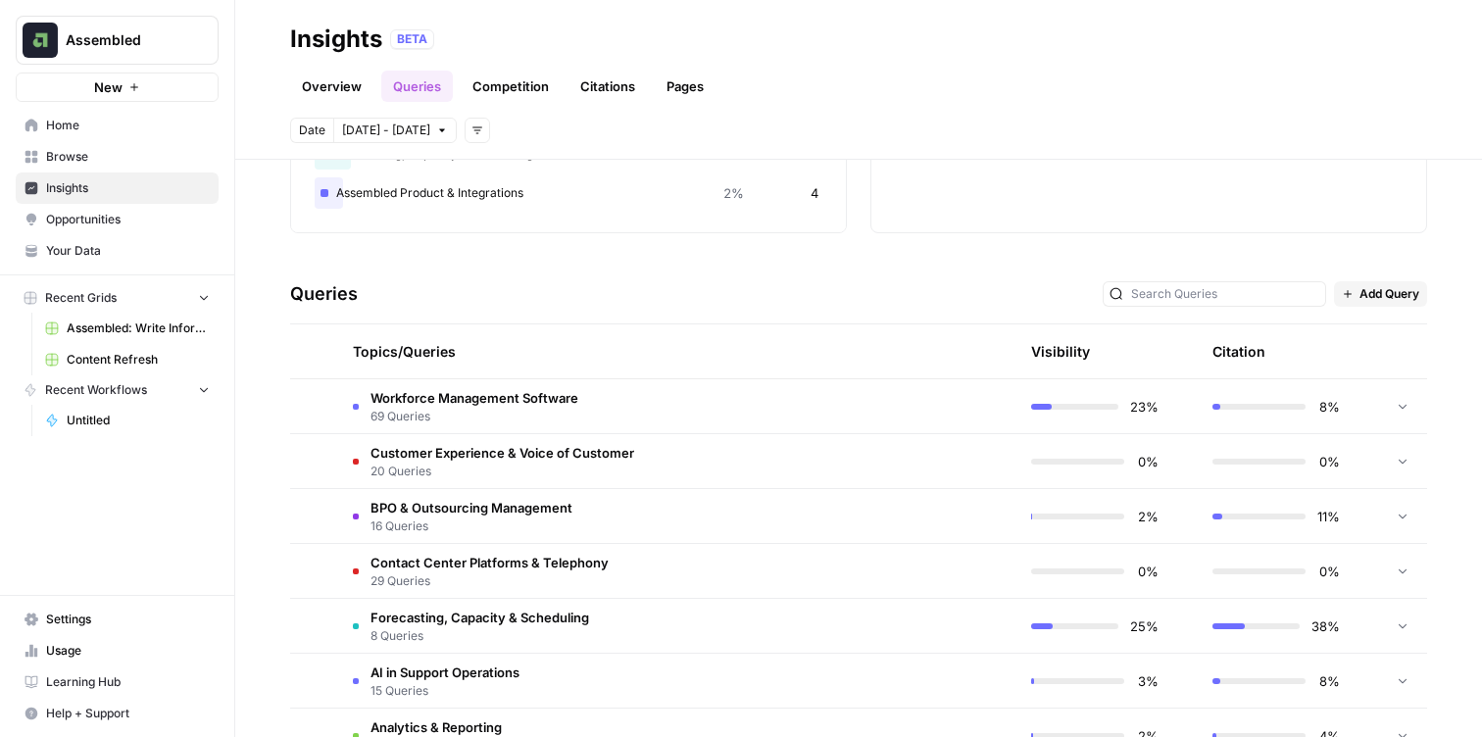
click at [452, 397] on span "Workforce Management Software" at bounding box center [475, 398] width 208 height 20
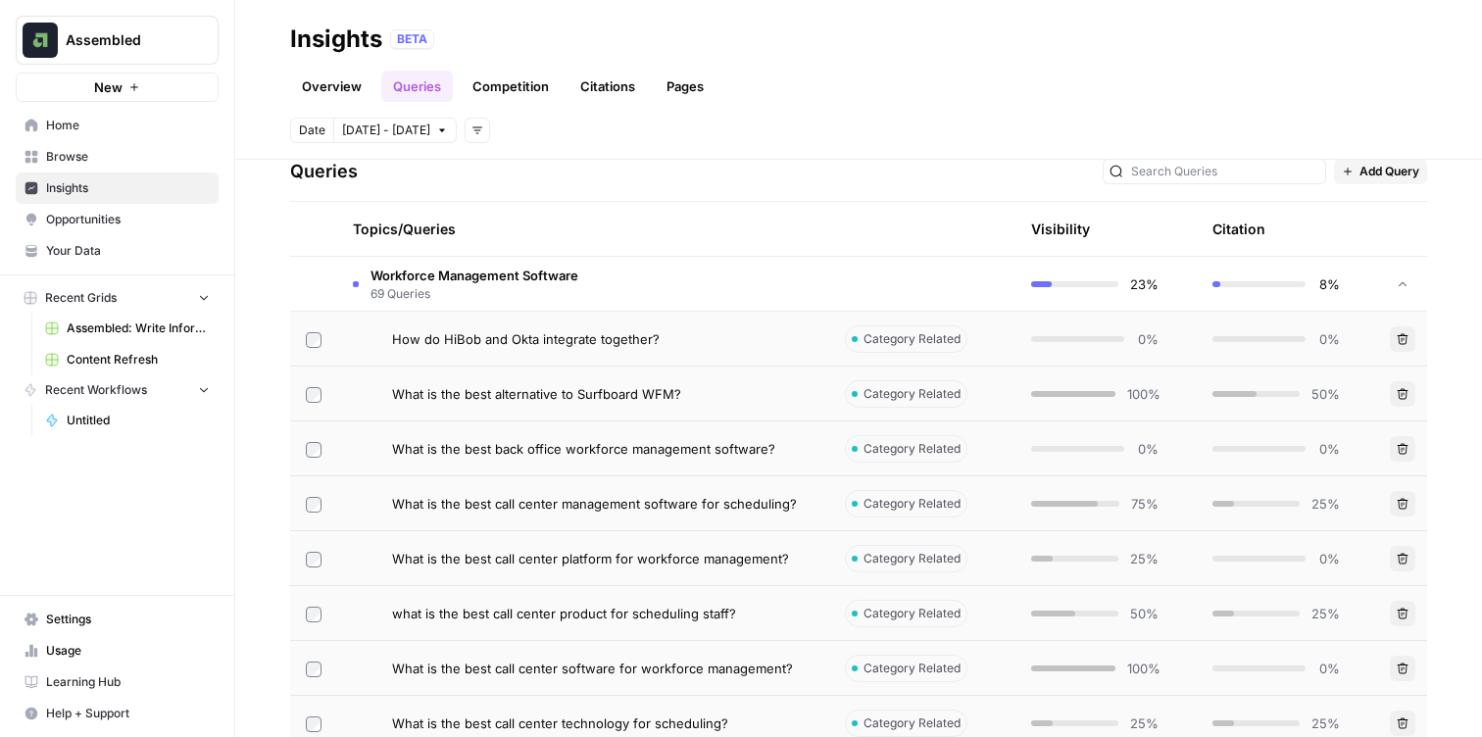
scroll to position [421, 0]
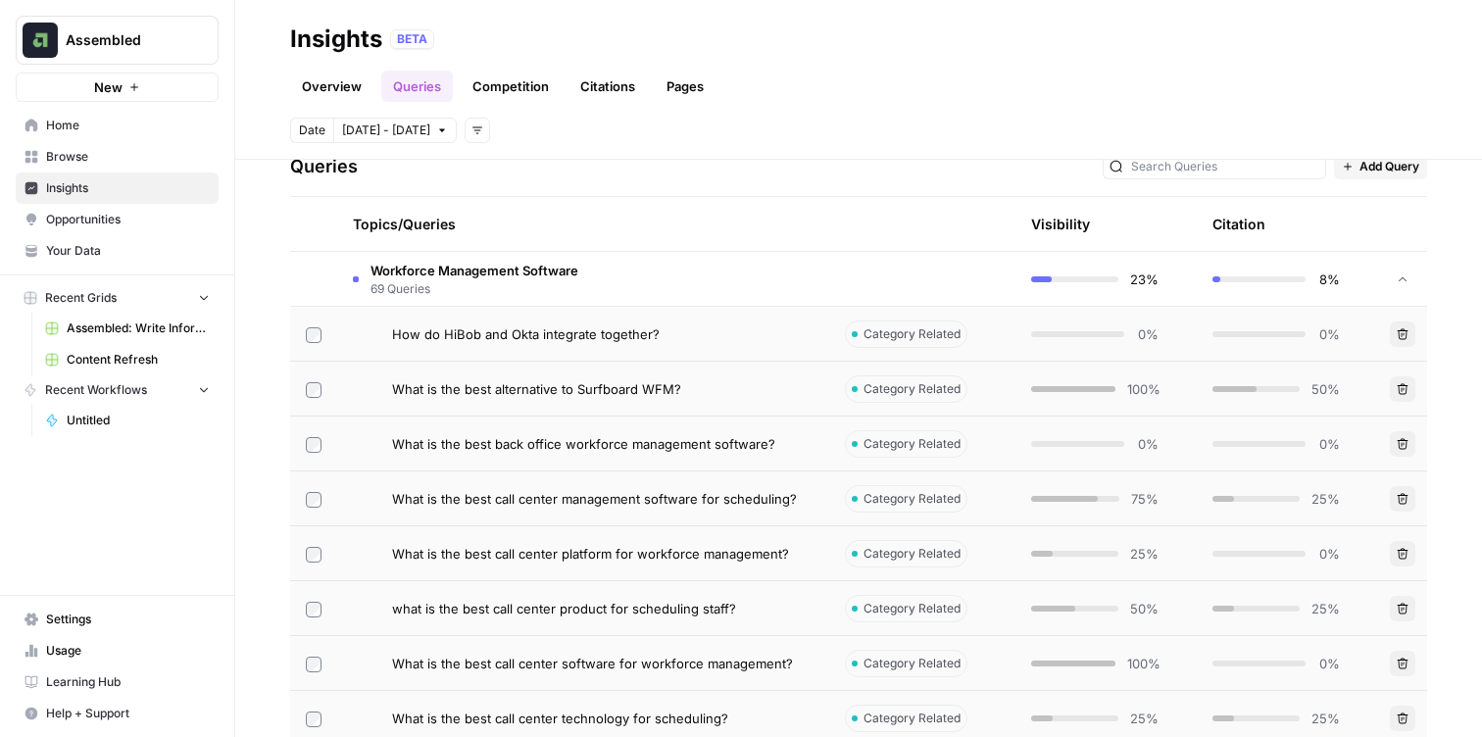
click at [453, 274] on span "Workforce Management Software" at bounding box center [475, 271] width 208 height 20
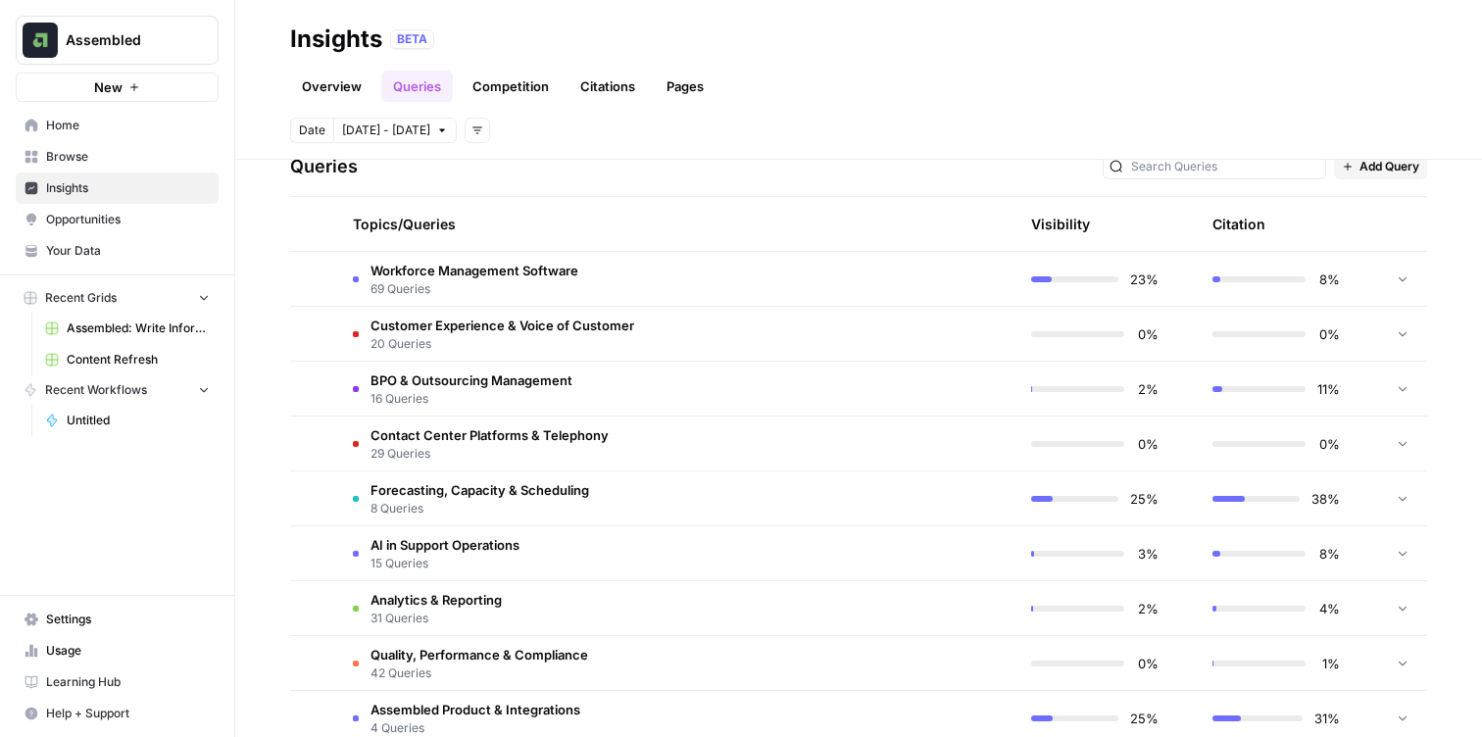
scroll to position [461, 0]
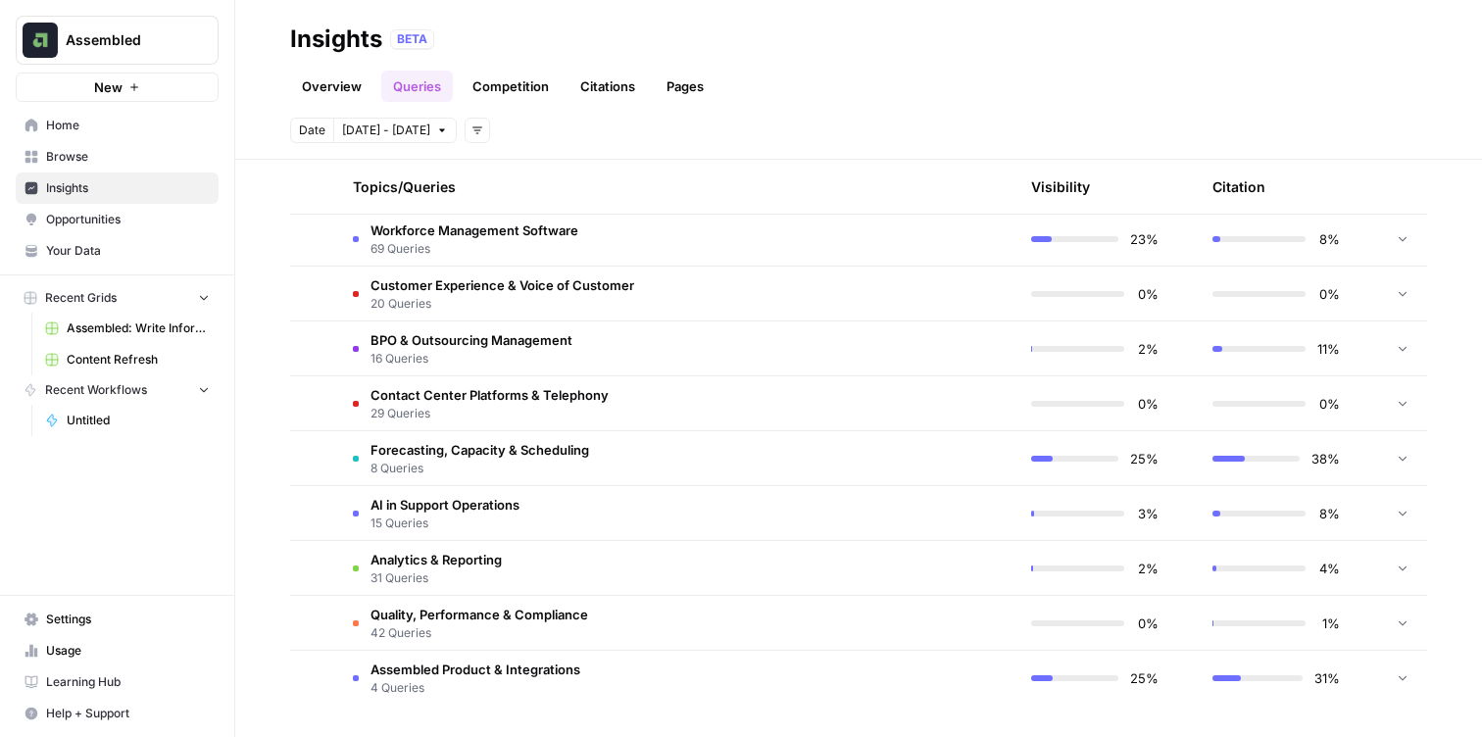
click at [459, 515] on span "15 Queries" at bounding box center [445, 524] width 149 height 18
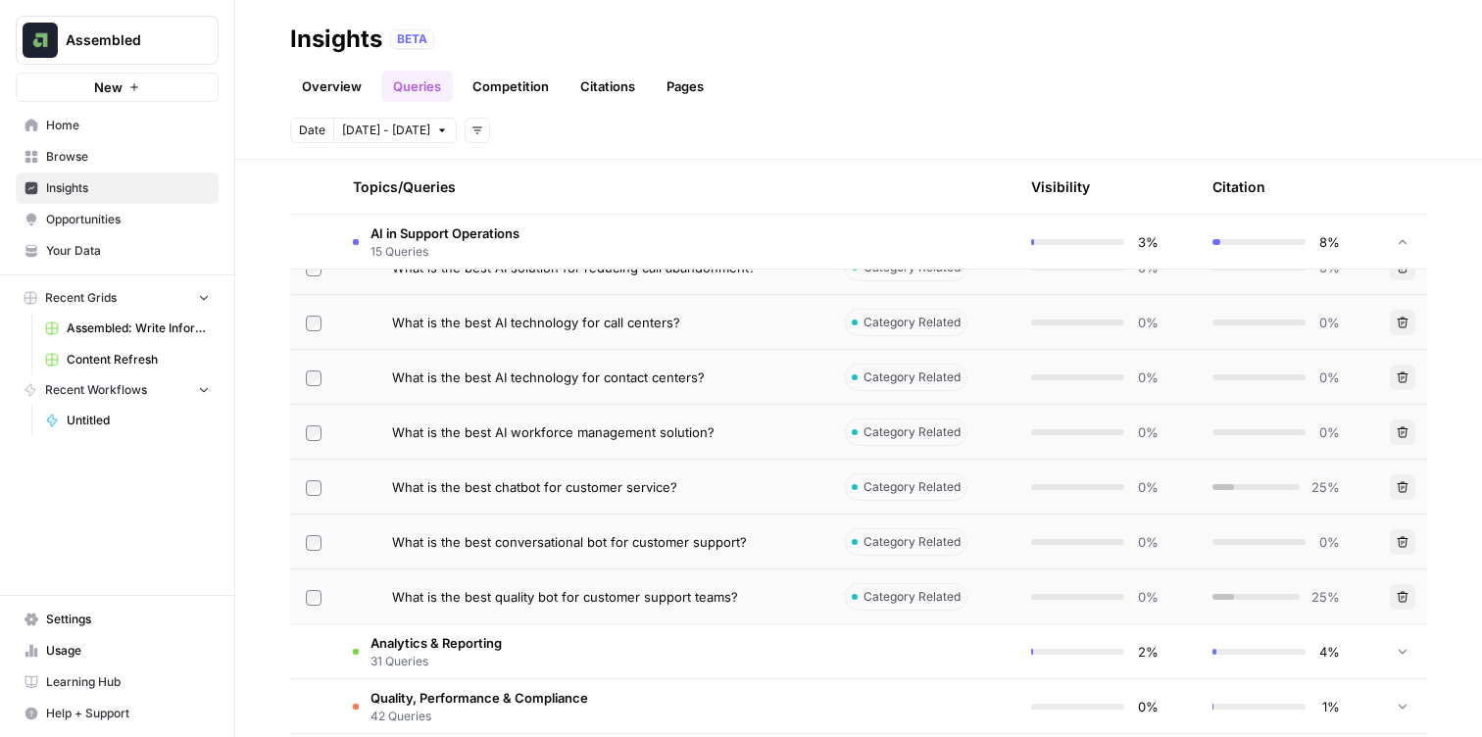
scroll to position [1284, 0]
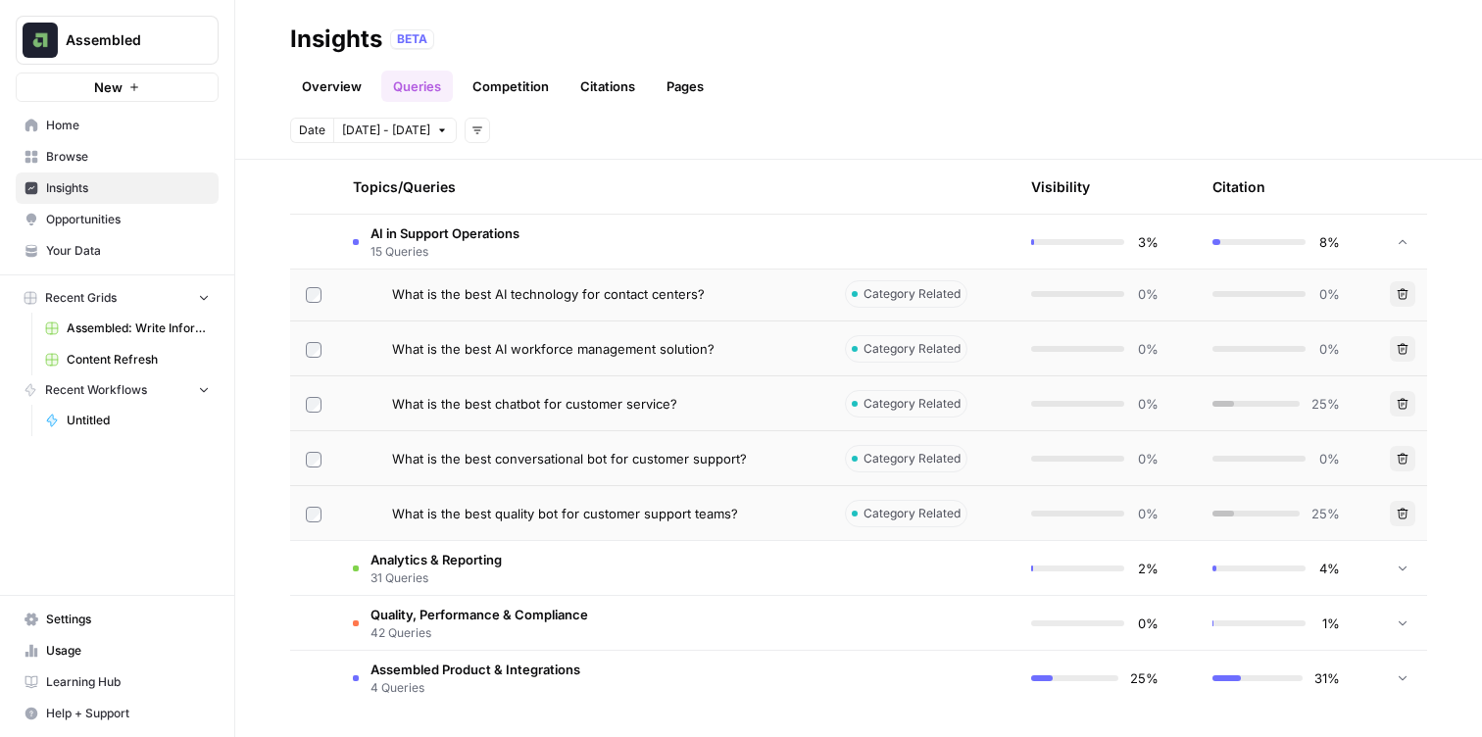
click at [416, 660] on span "Assembled Product & Integrations" at bounding box center [476, 670] width 210 height 20
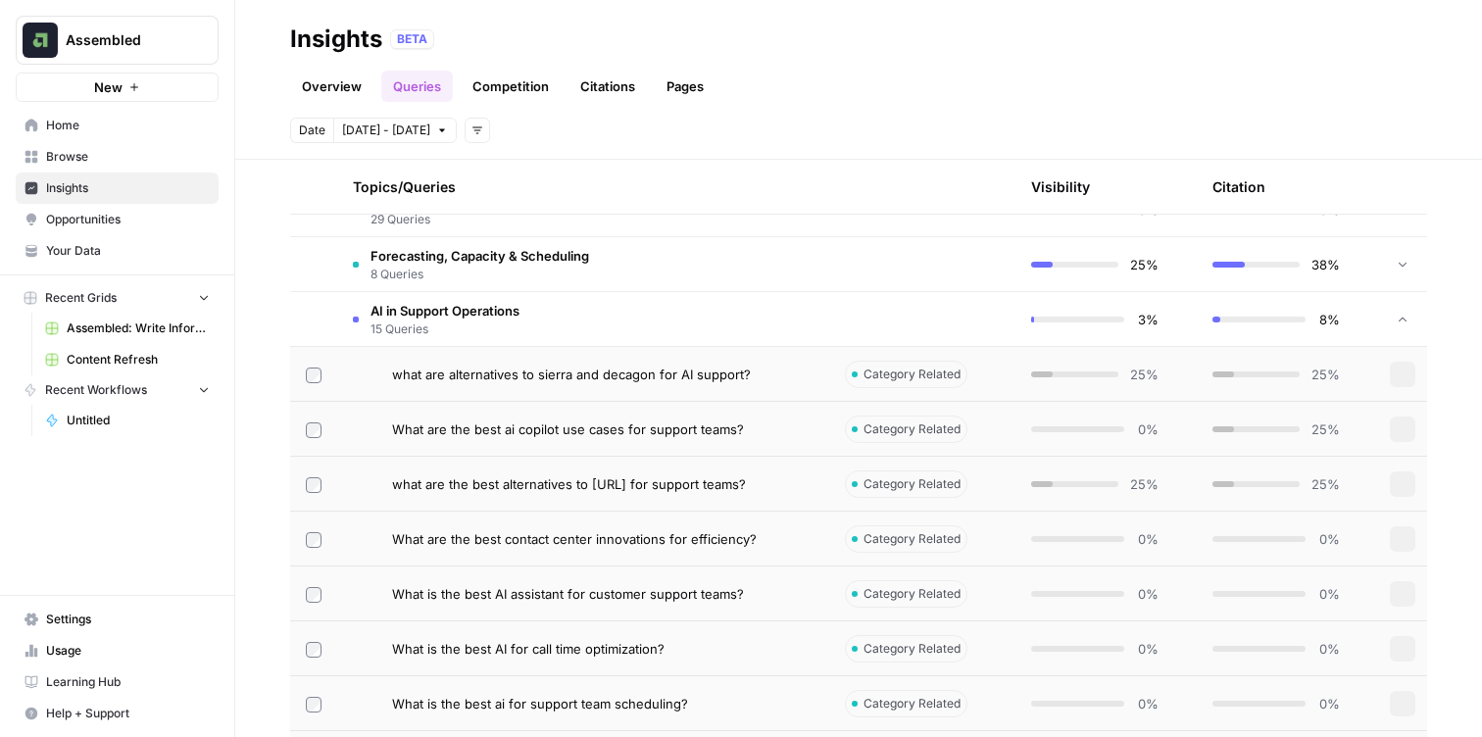
scroll to position [347, 0]
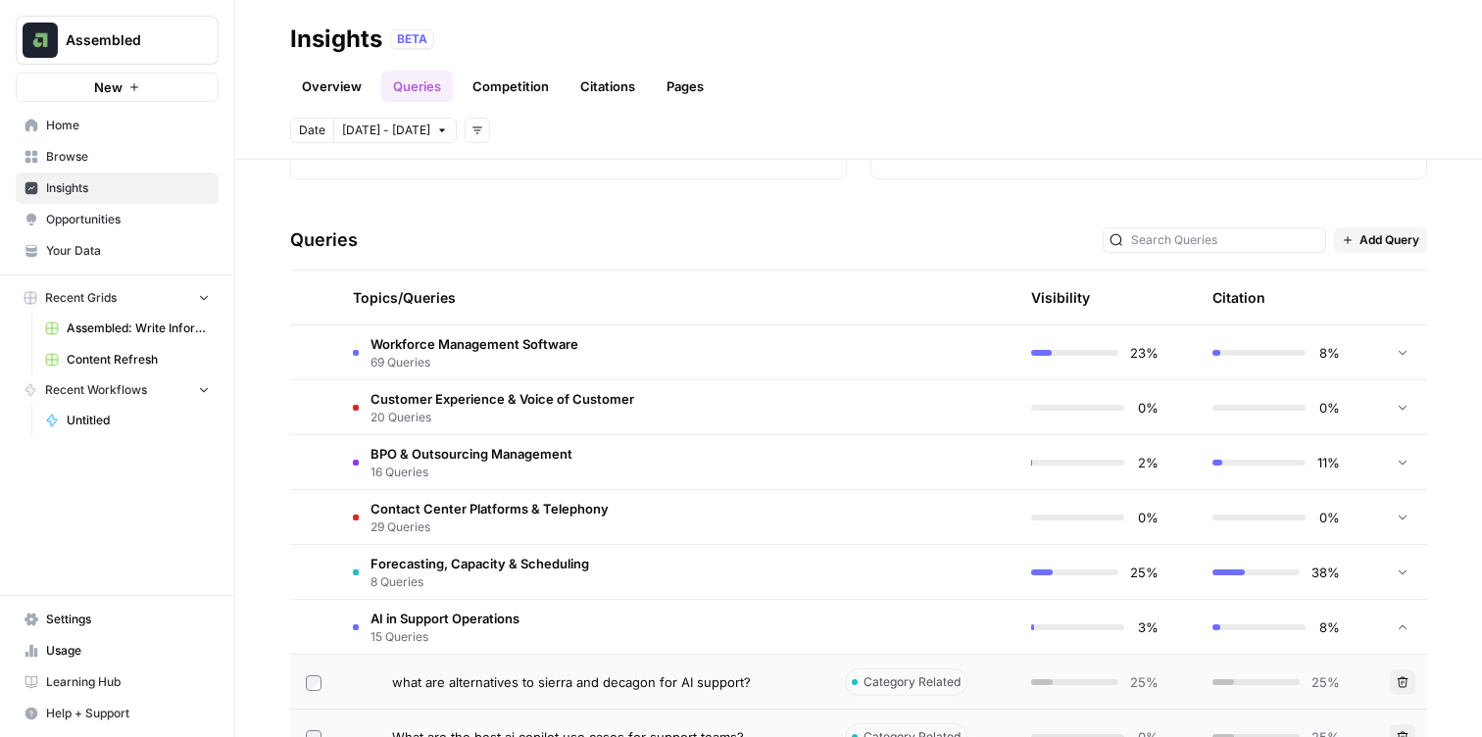
click at [75, 148] on span "Browse" at bounding box center [128, 157] width 164 height 18
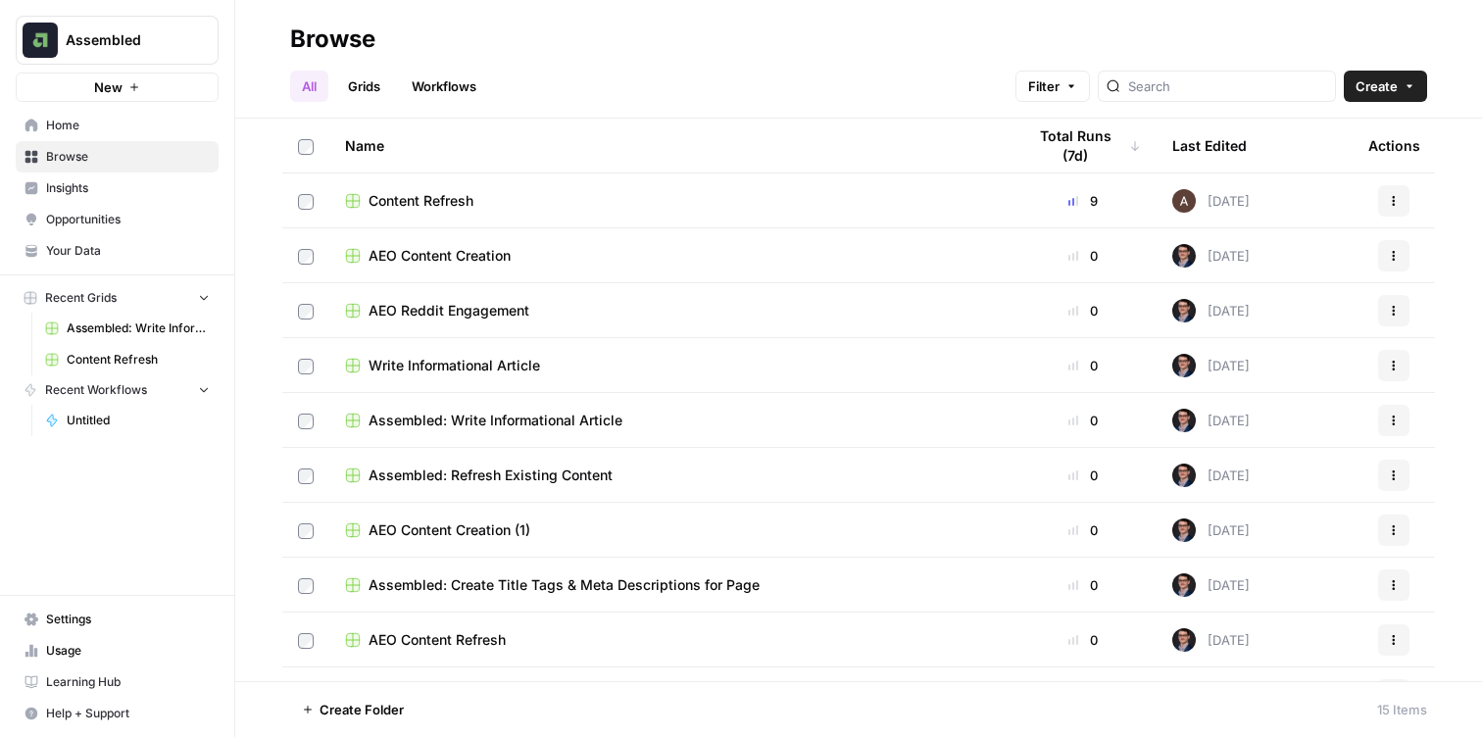
click at [437, 304] on span "AEO Reddit Engagement" at bounding box center [449, 311] width 161 height 20
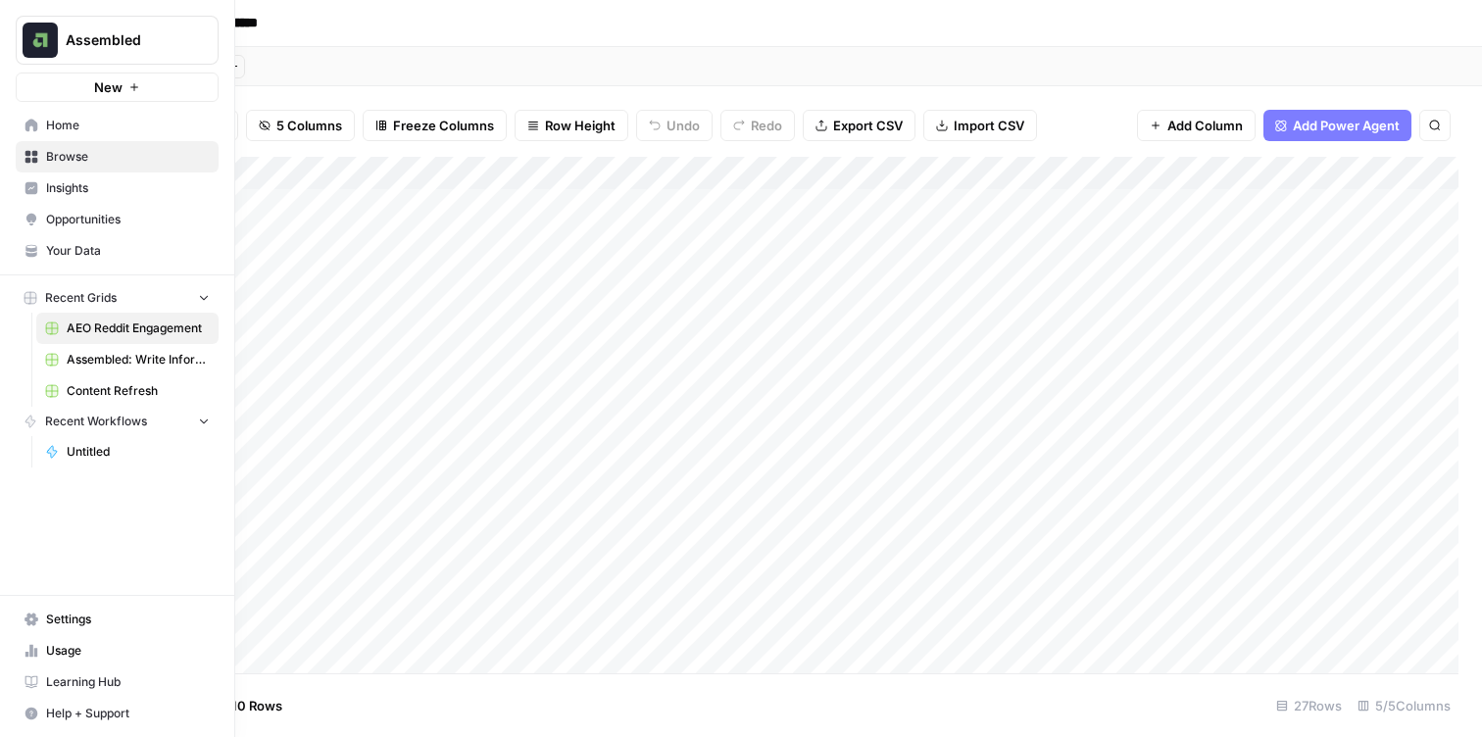
click at [143, 464] on link "Untitled" at bounding box center [127, 451] width 182 height 31
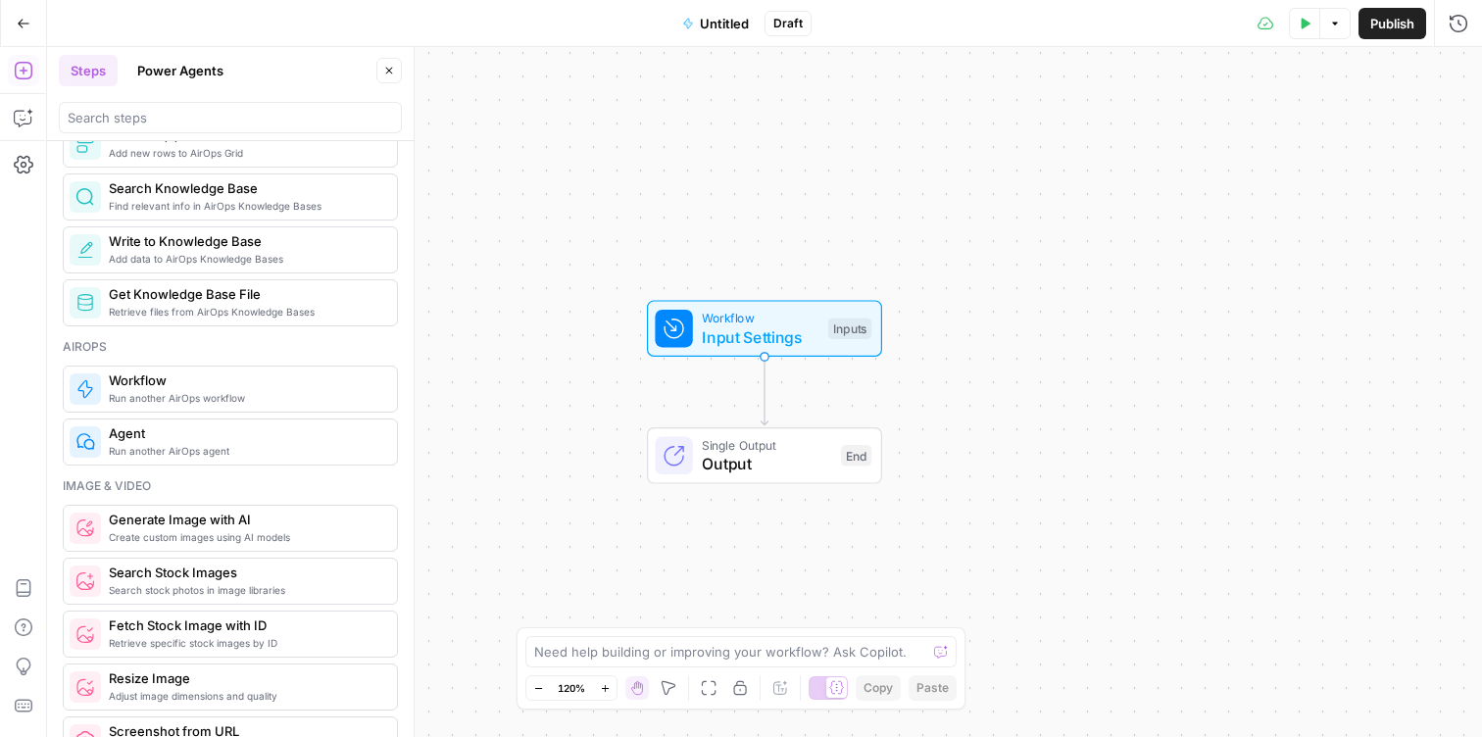
scroll to position [988, 0]
click at [724, 20] on span "Untitled" at bounding box center [724, 24] width 49 height 20
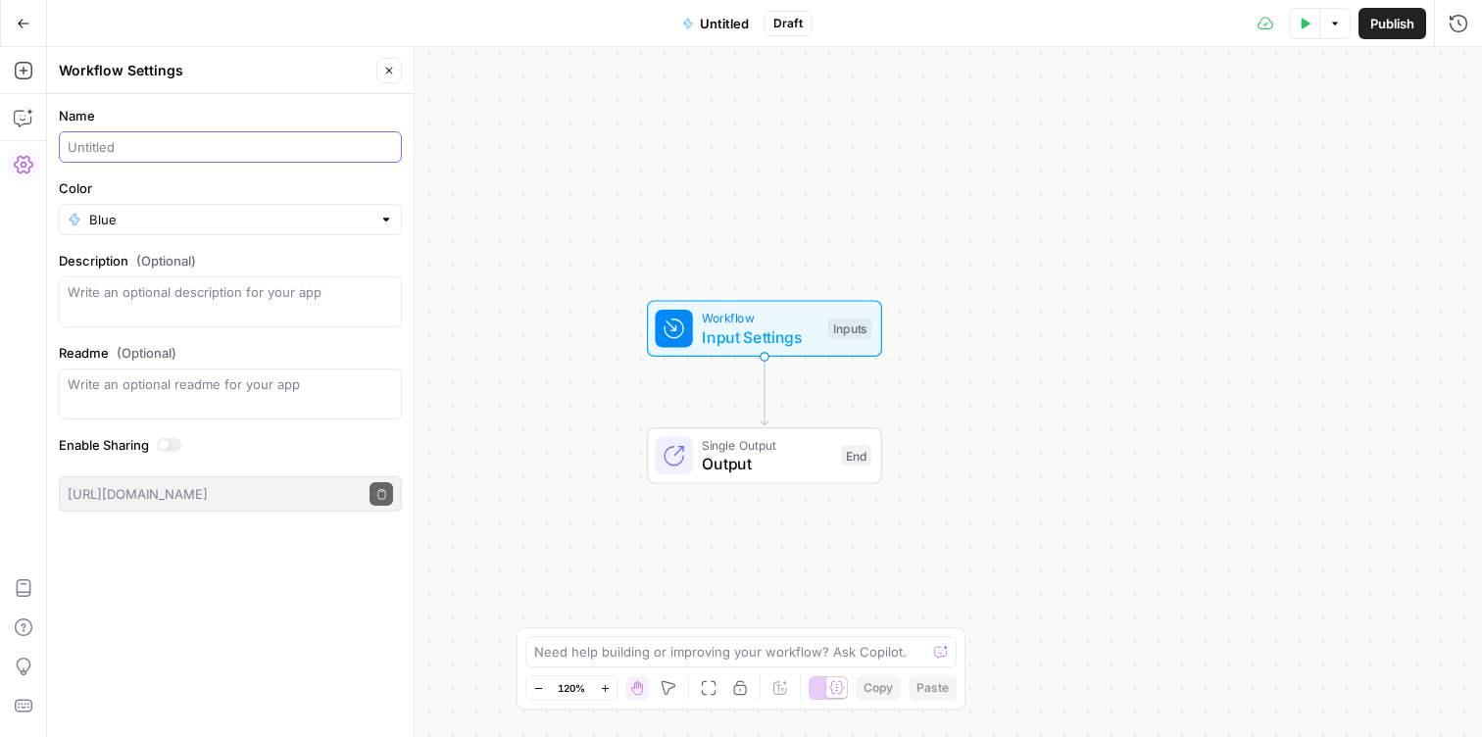
click at [159, 150] on input "Name" at bounding box center [230, 147] width 325 height 20
type input "Ad Copy Variations"
click at [384, 216] on div at bounding box center [386, 220] width 14 height 20
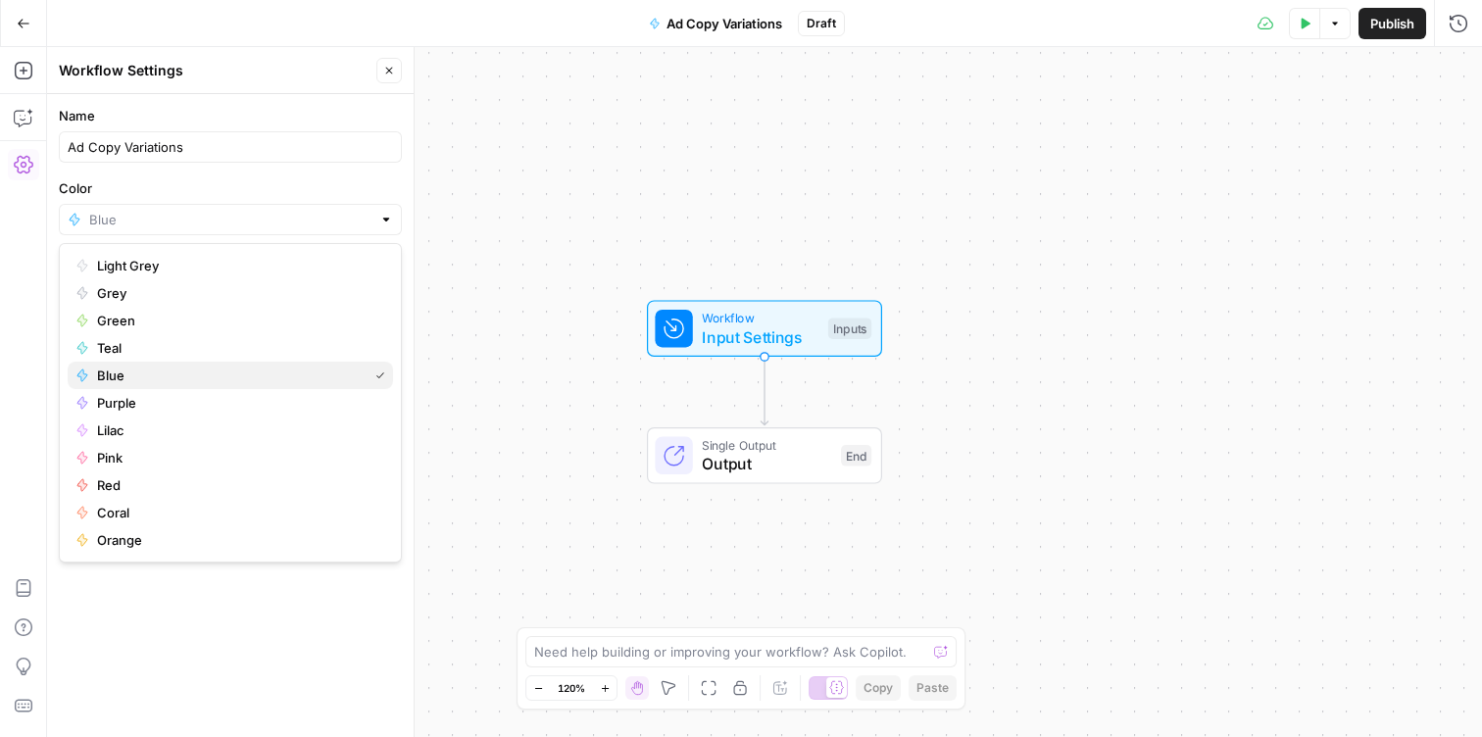
click at [107, 370] on span "Blue" at bounding box center [228, 376] width 263 height 20
type input "Blue"
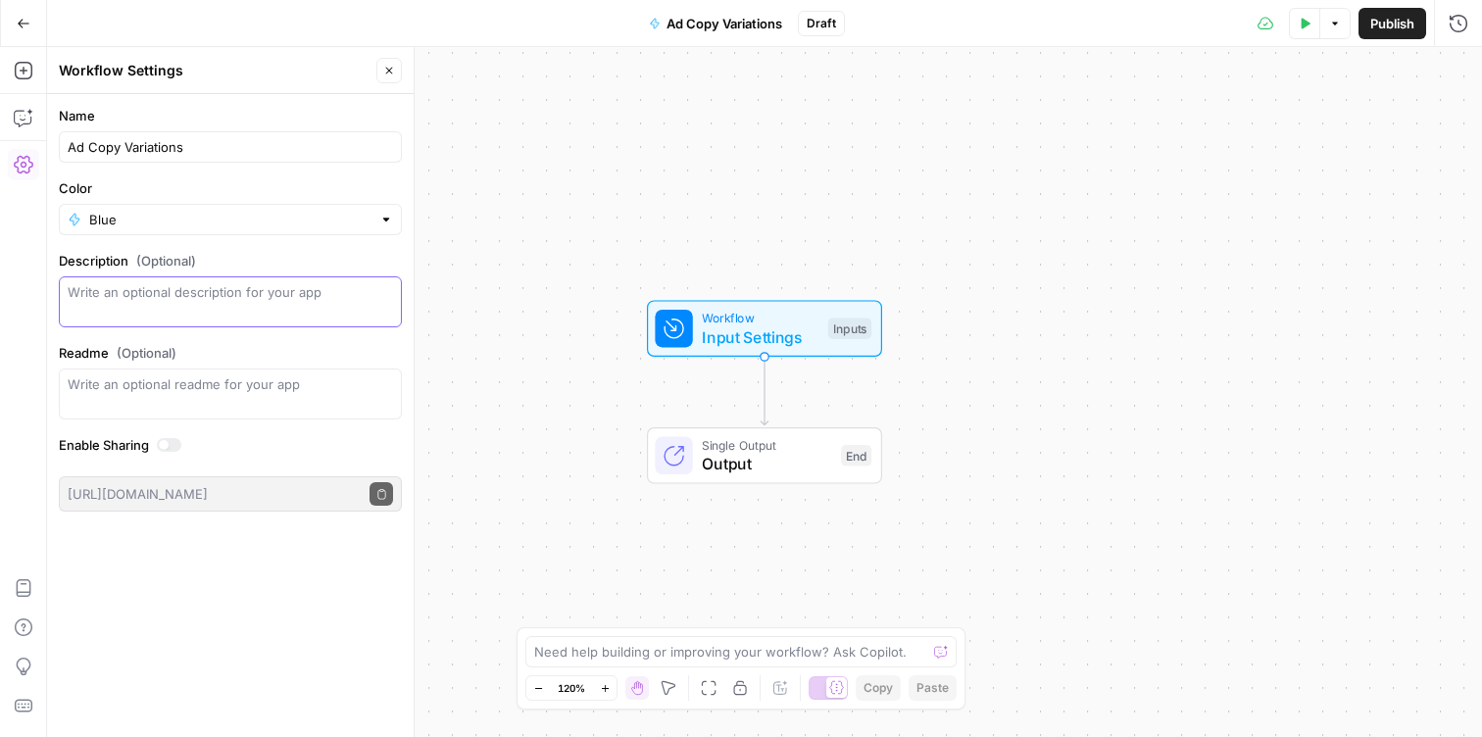
click at [157, 311] on textarea "Description (Optional)" at bounding box center [230, 301] width 325 height 39
